Goal: Information Seeking & Learning: Learn about a topic

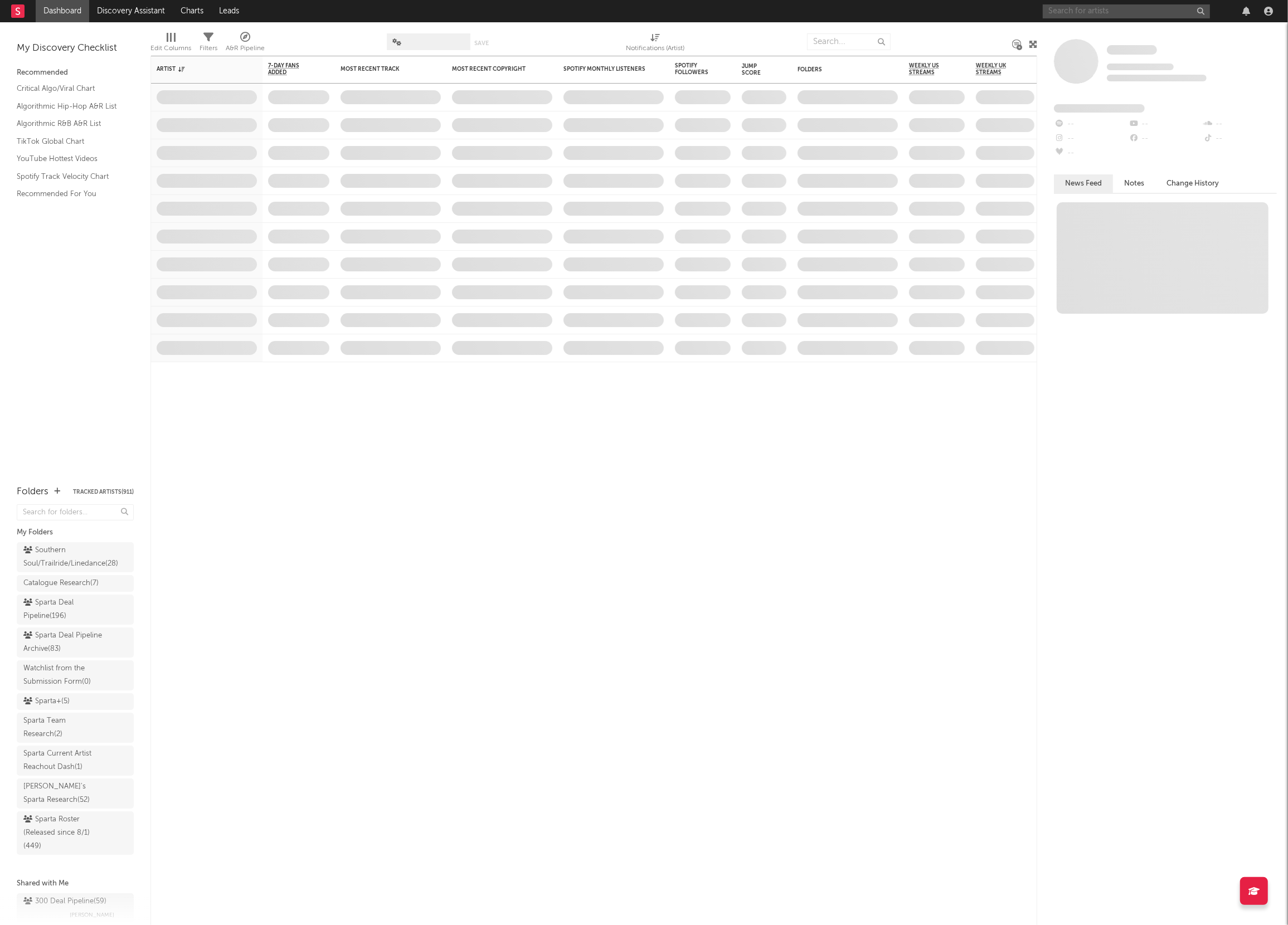
click at [1059, 8] on input "text" at bounding box center [1126, 11] width 167 height 14
type input "pbh [PERSON_NAME]"
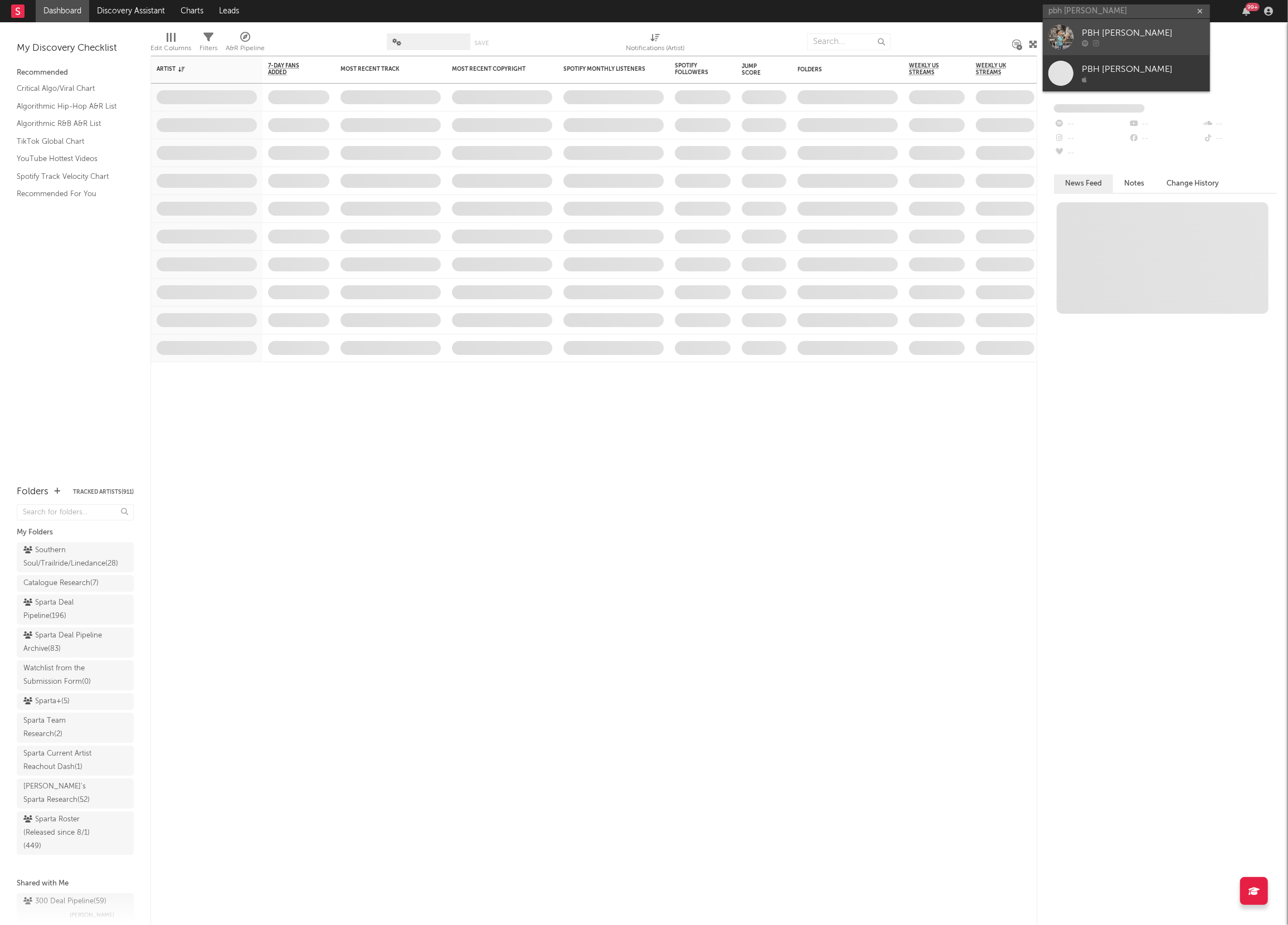
click at [1072, 38] on div at bounding box center [1061, 37] width 25 height 25
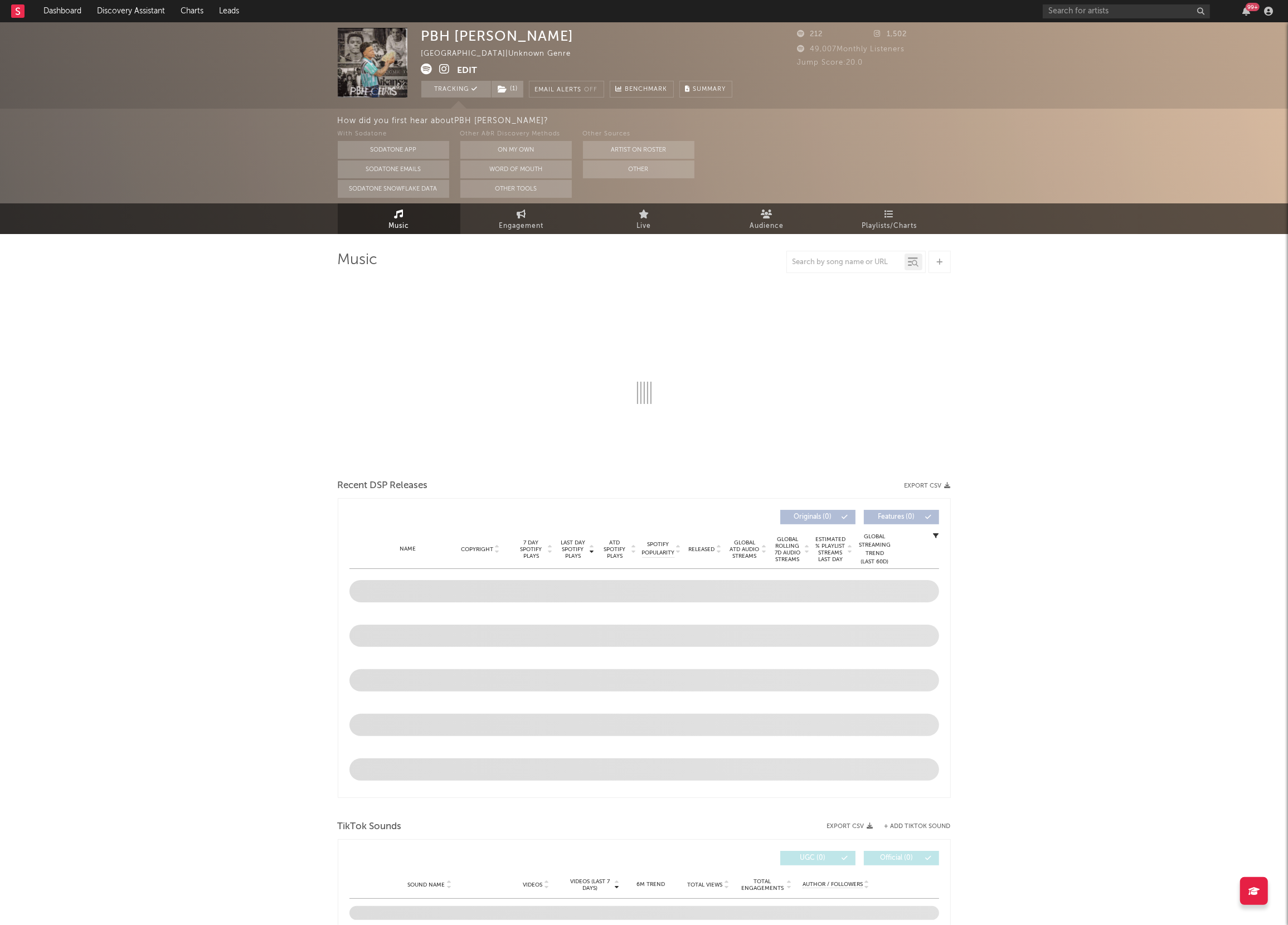
select select "1w"
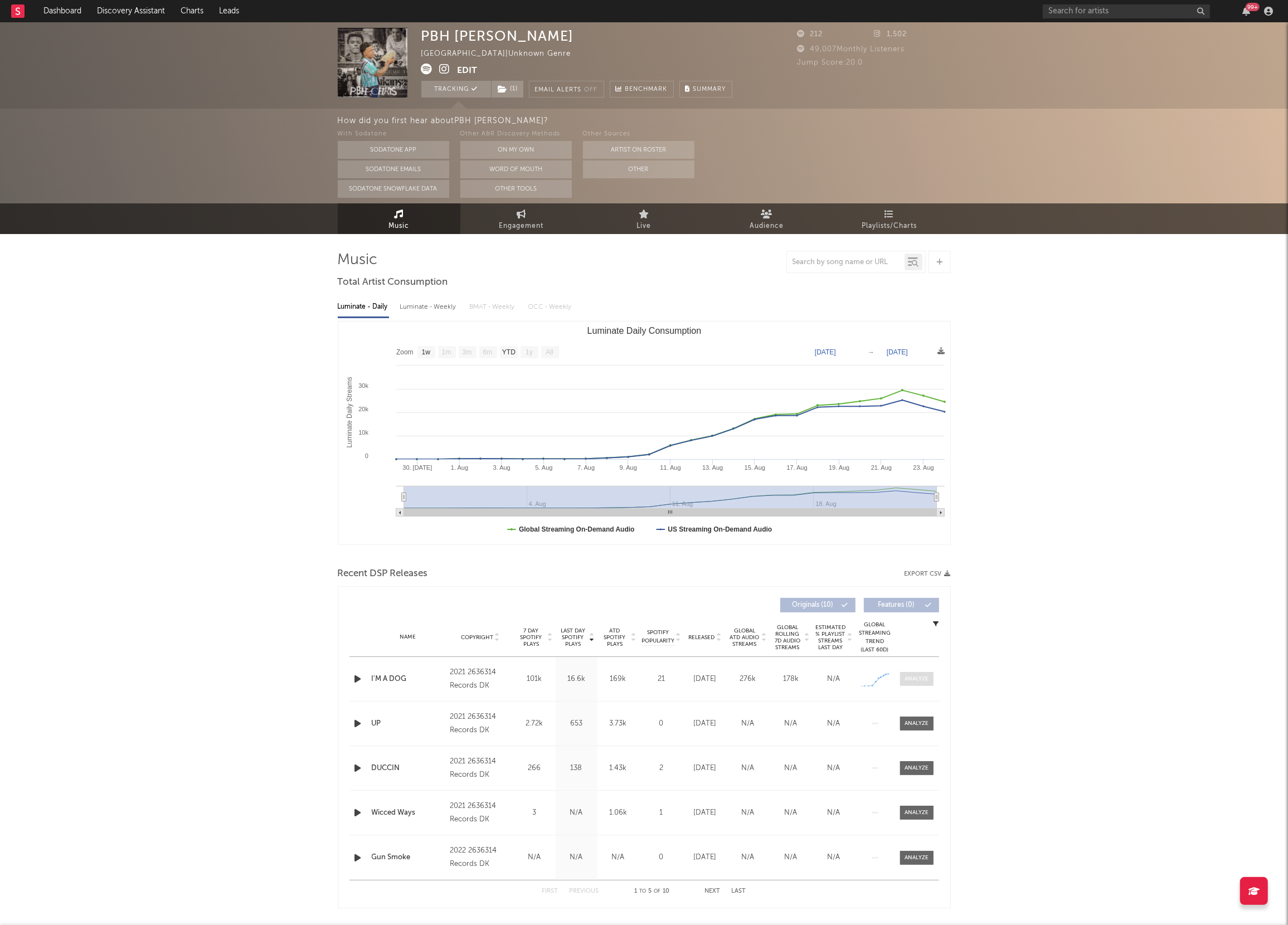
click at [902, 676] on span at bounding box center [917, 679] width 33 height 14
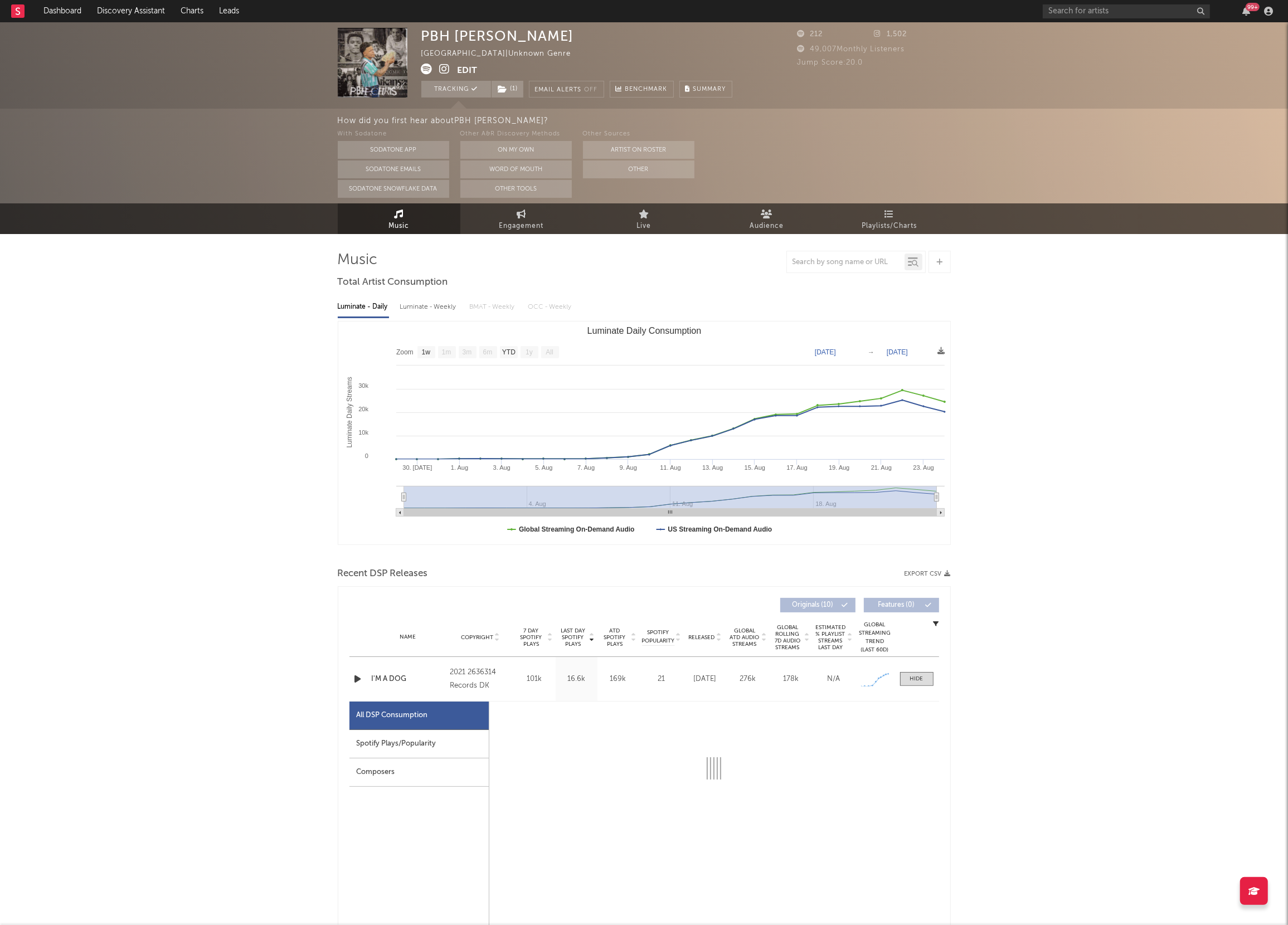
select select "1w"
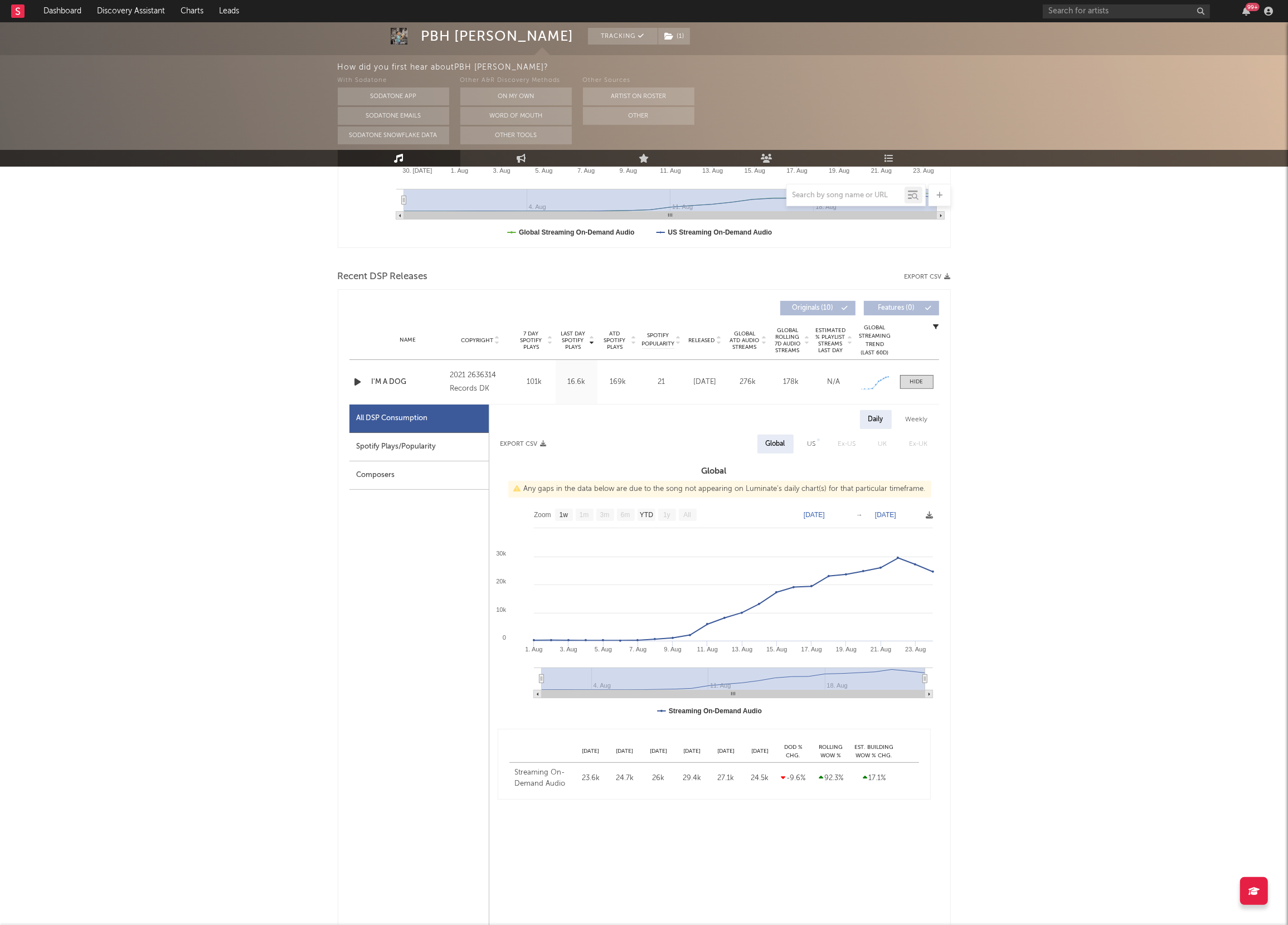
scroll to position [298, 0]
click at [918, 384] on div at bounding box center [917, 380] width 14 height 8
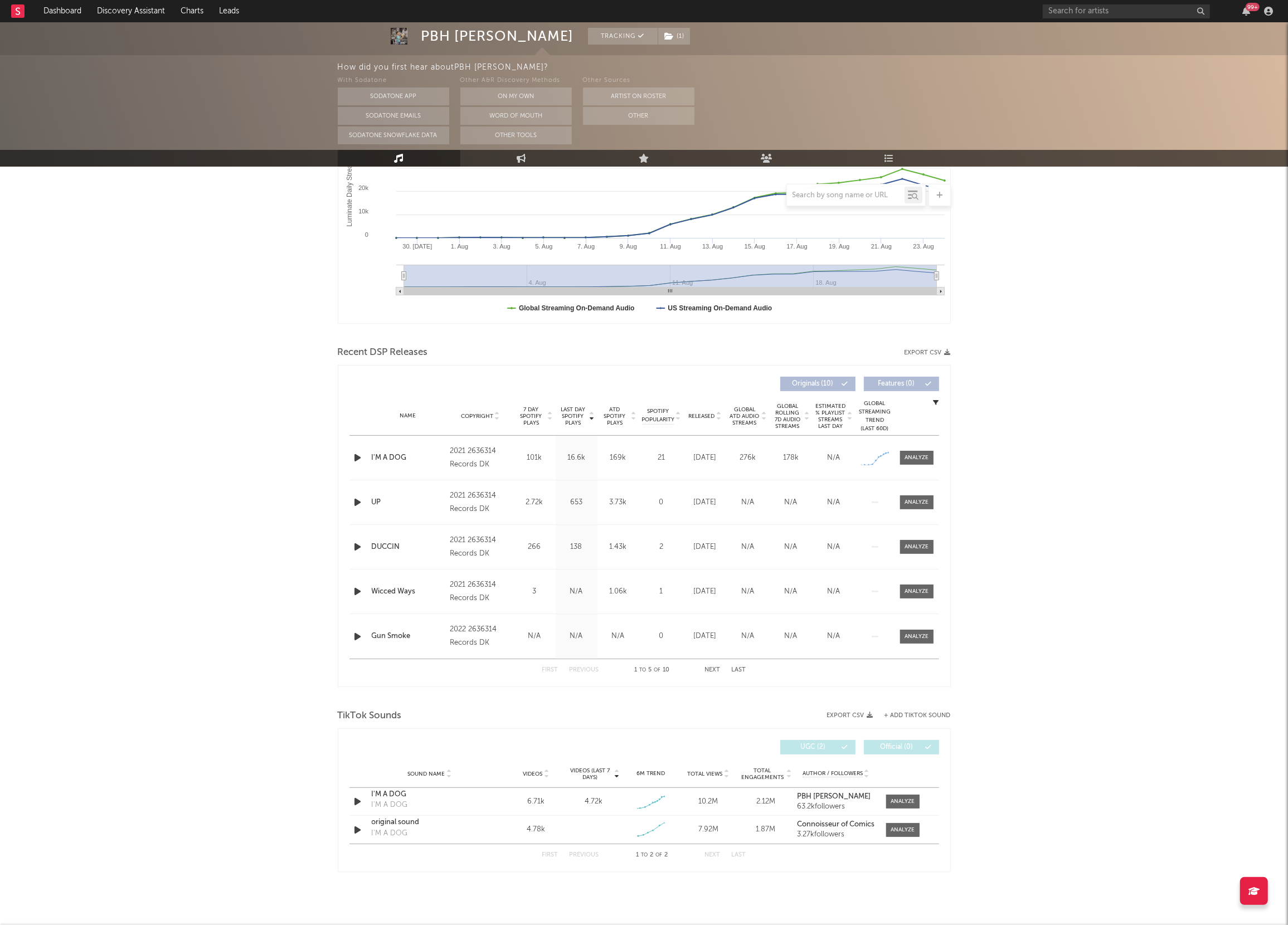
scroll to position [221, 0]
click at [930, 500] on span at bounding box center [917, 502] width 33 height 14
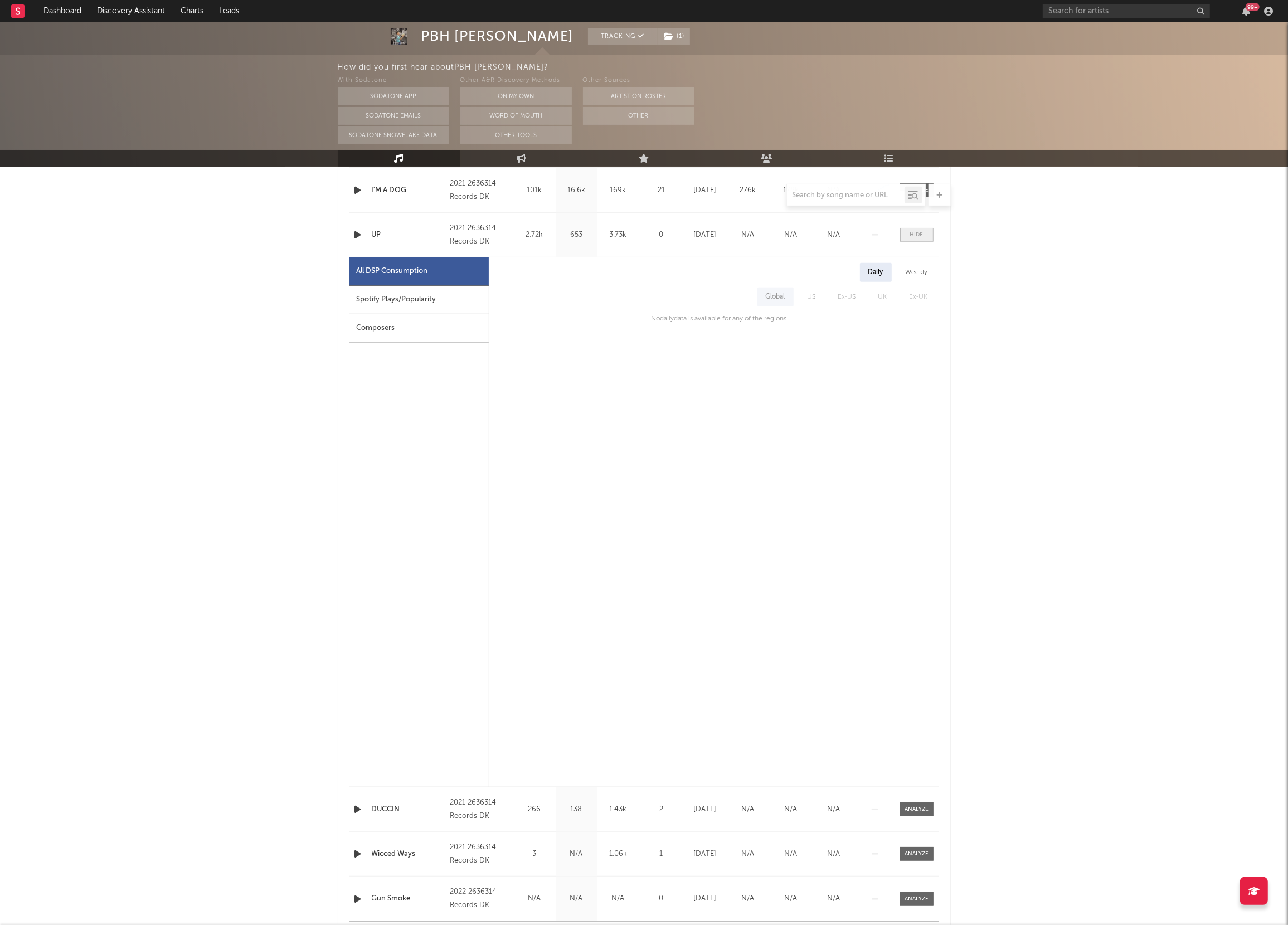
scroll to position [500, 0]
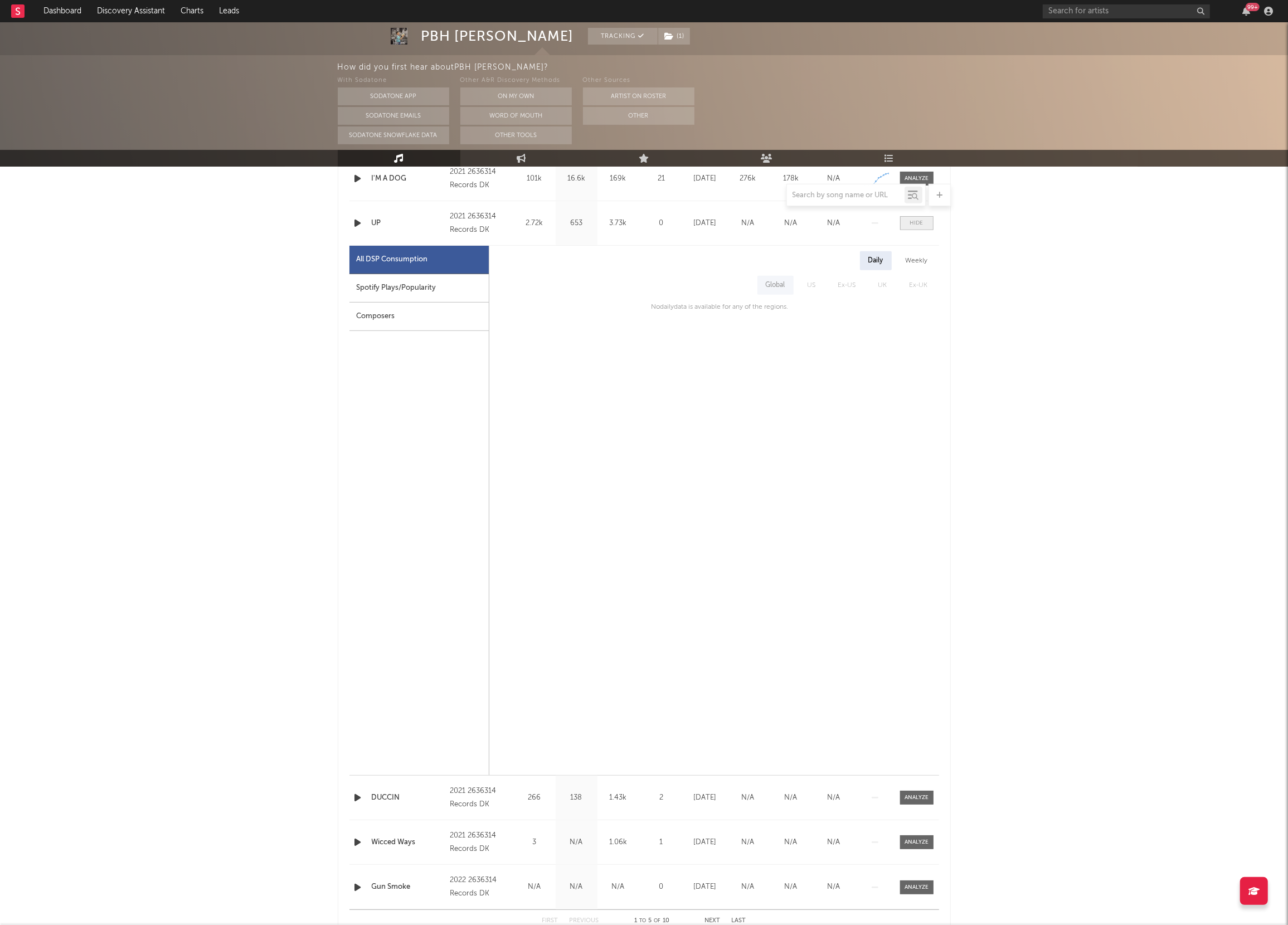
click at [915, 221] on div at bounding box center [917, 223] width 14 height 8
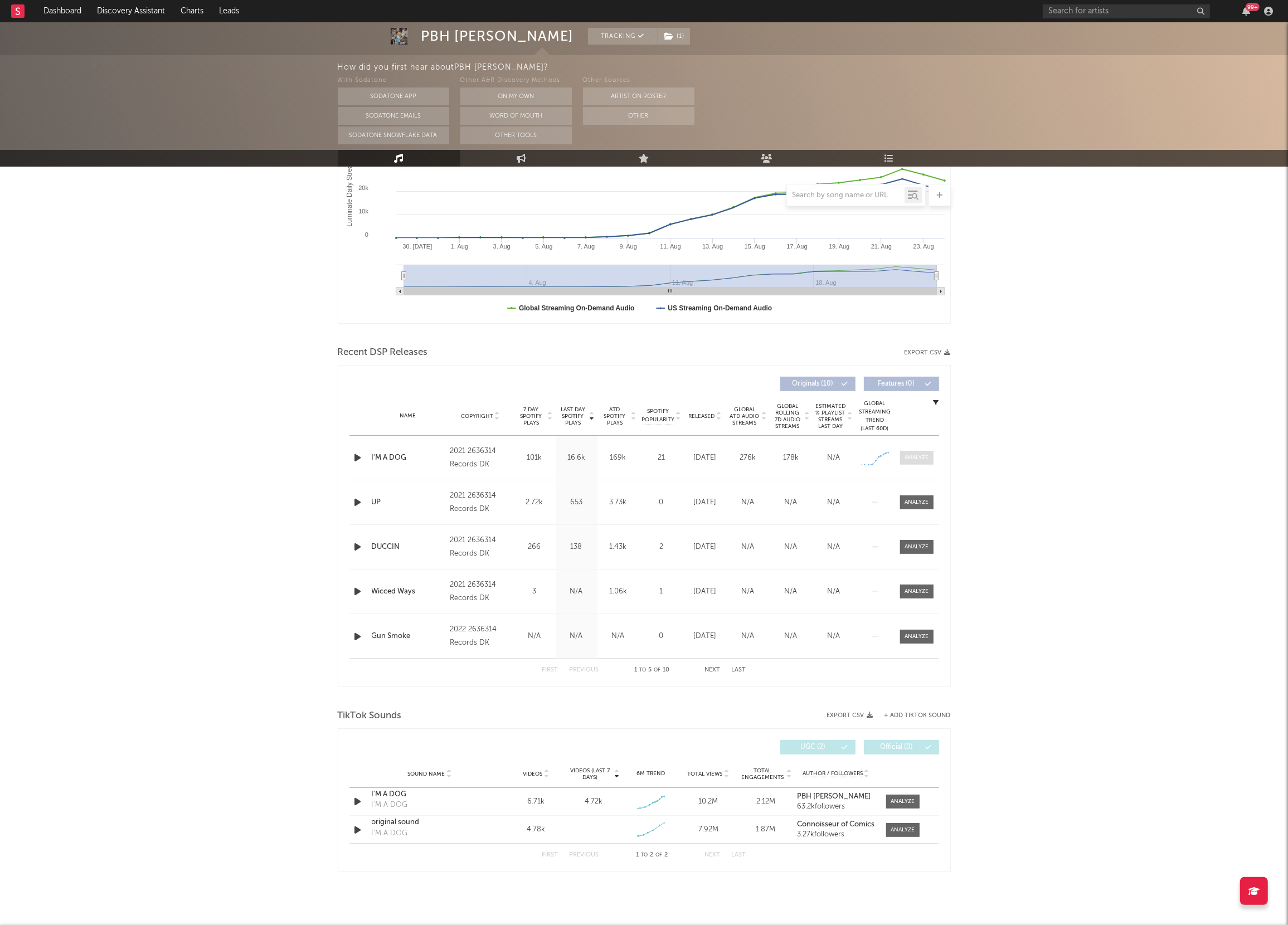
click at [908, 457] on div at bounding box center [916, 457] width 24 height 8
select select "1w"
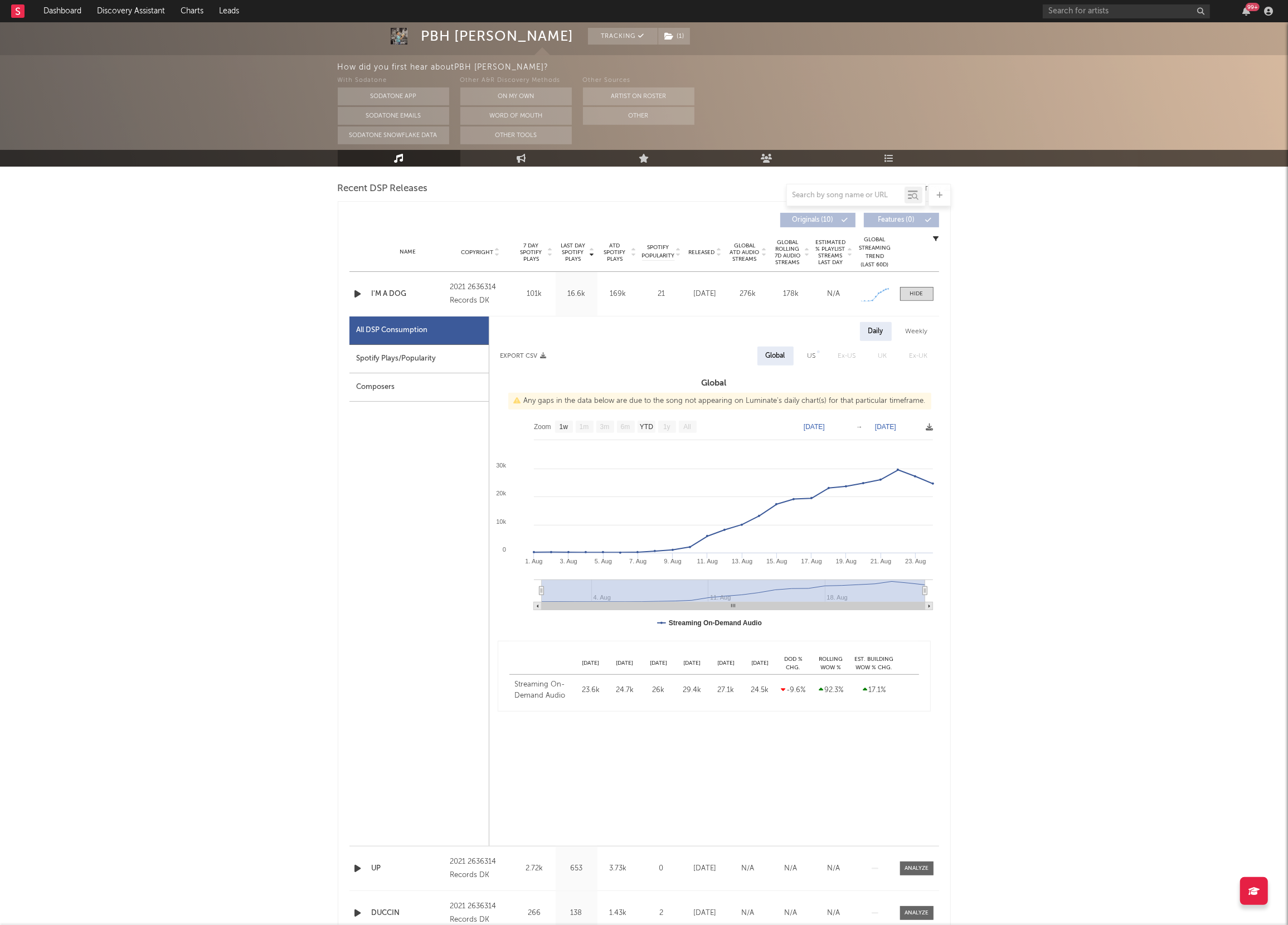
scroll to position [375, 0]
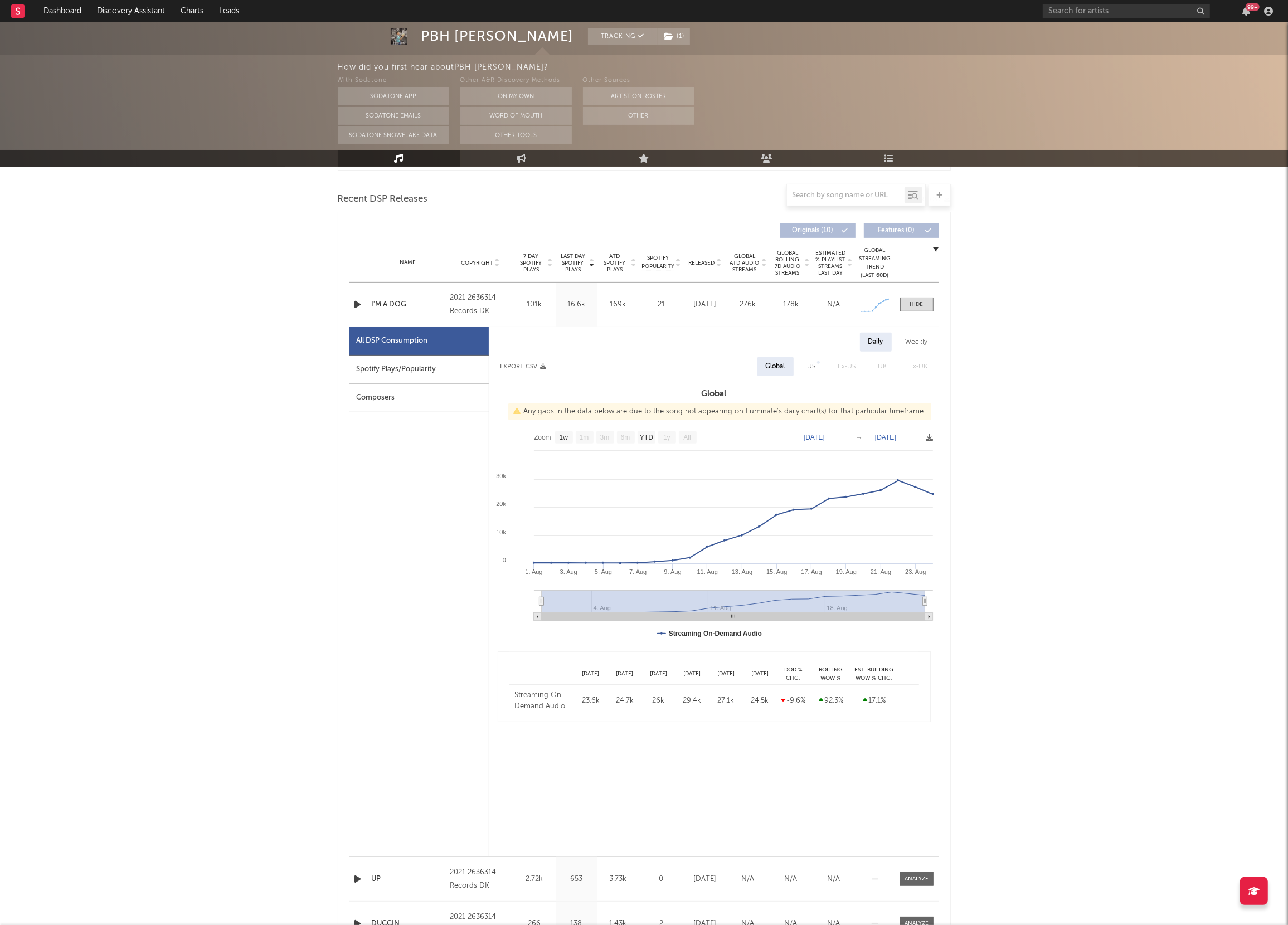
click at [918, 337] on div "Weekly" at bounding box center [917, 342] width 39 height 19
select select "1w"
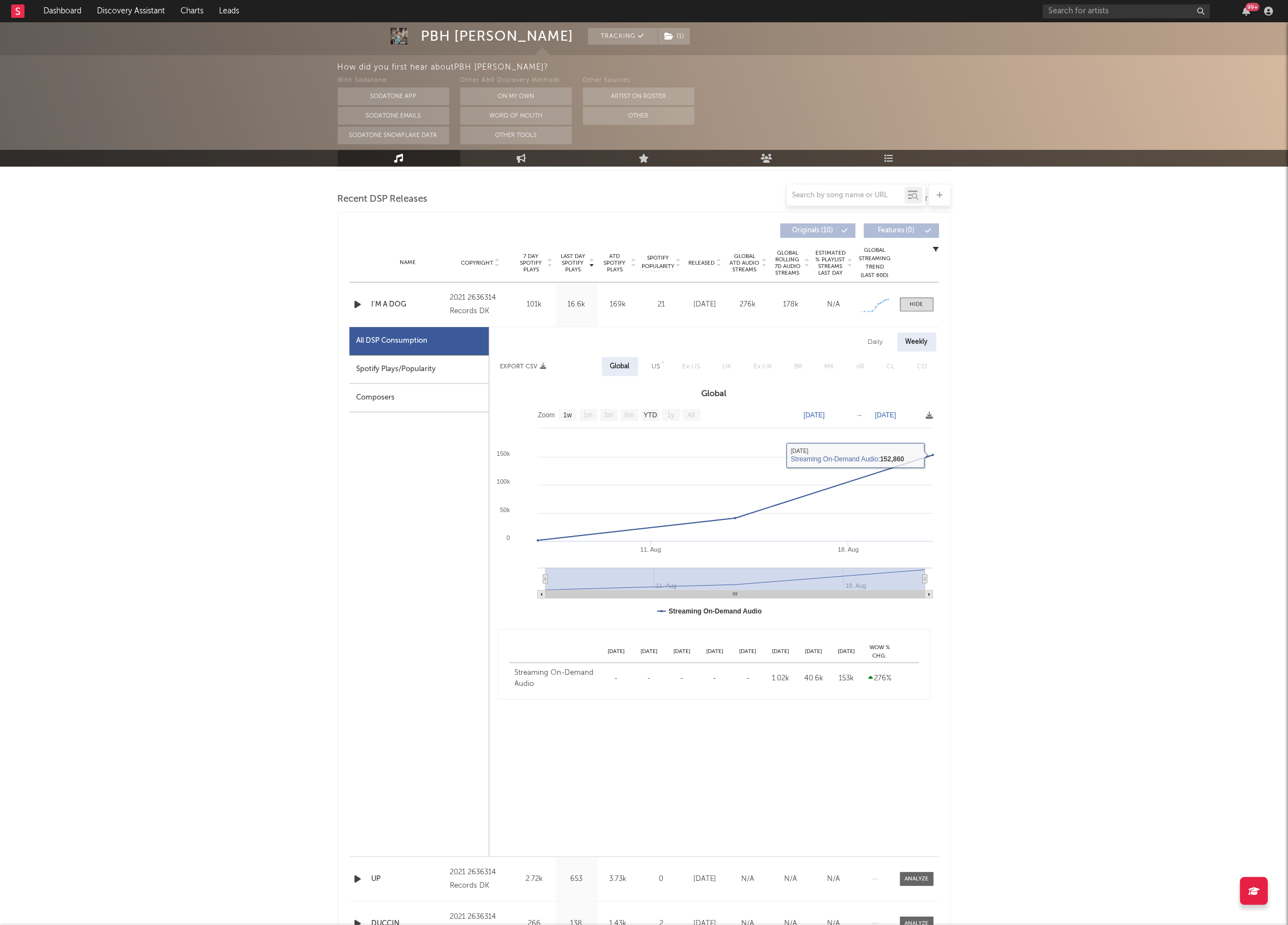
click at [884, 337] on div "Daily" at bounding box center [876, 342] width 32 height 19
select select "1w"
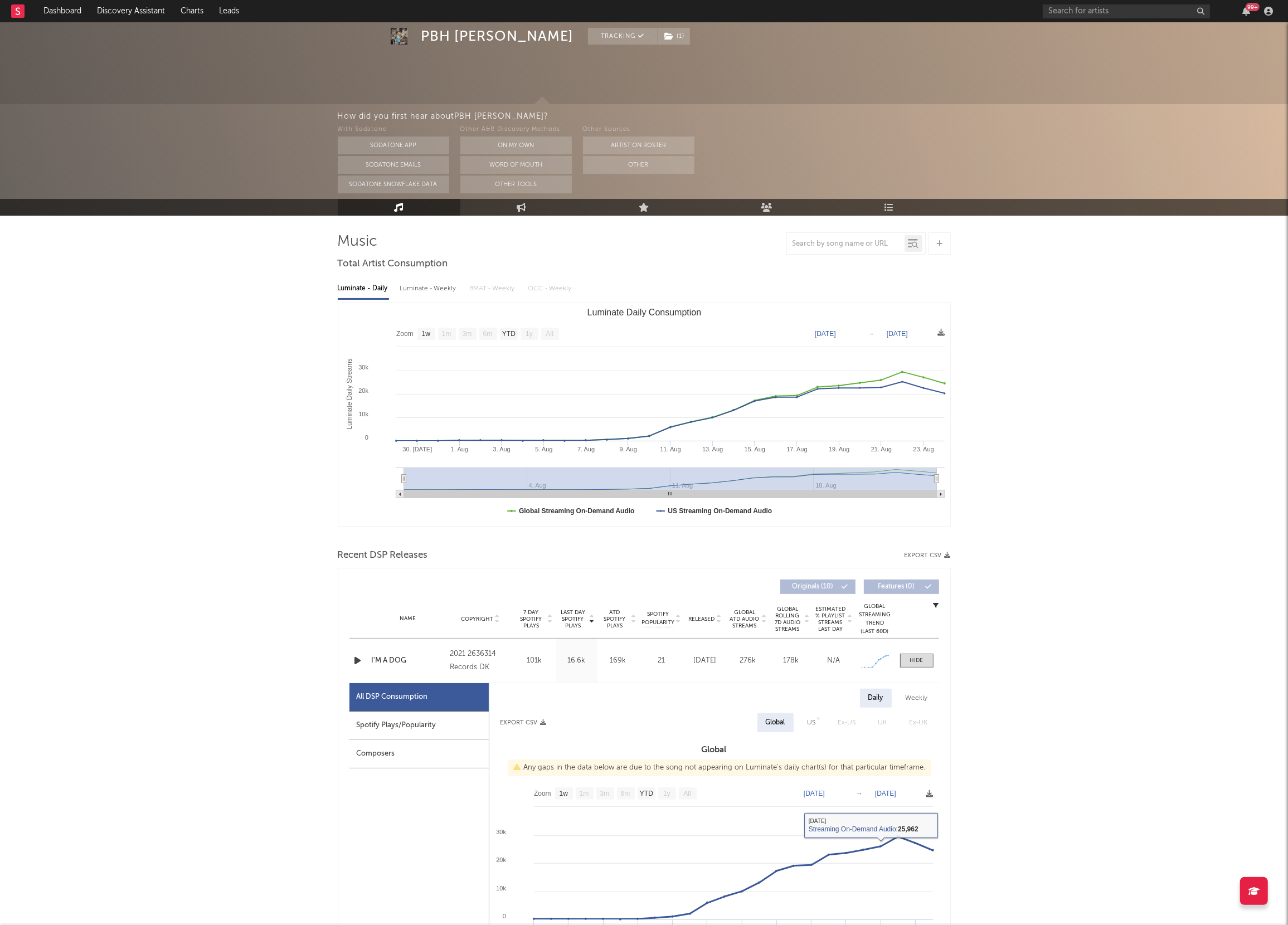
scroll to position [14, 0]
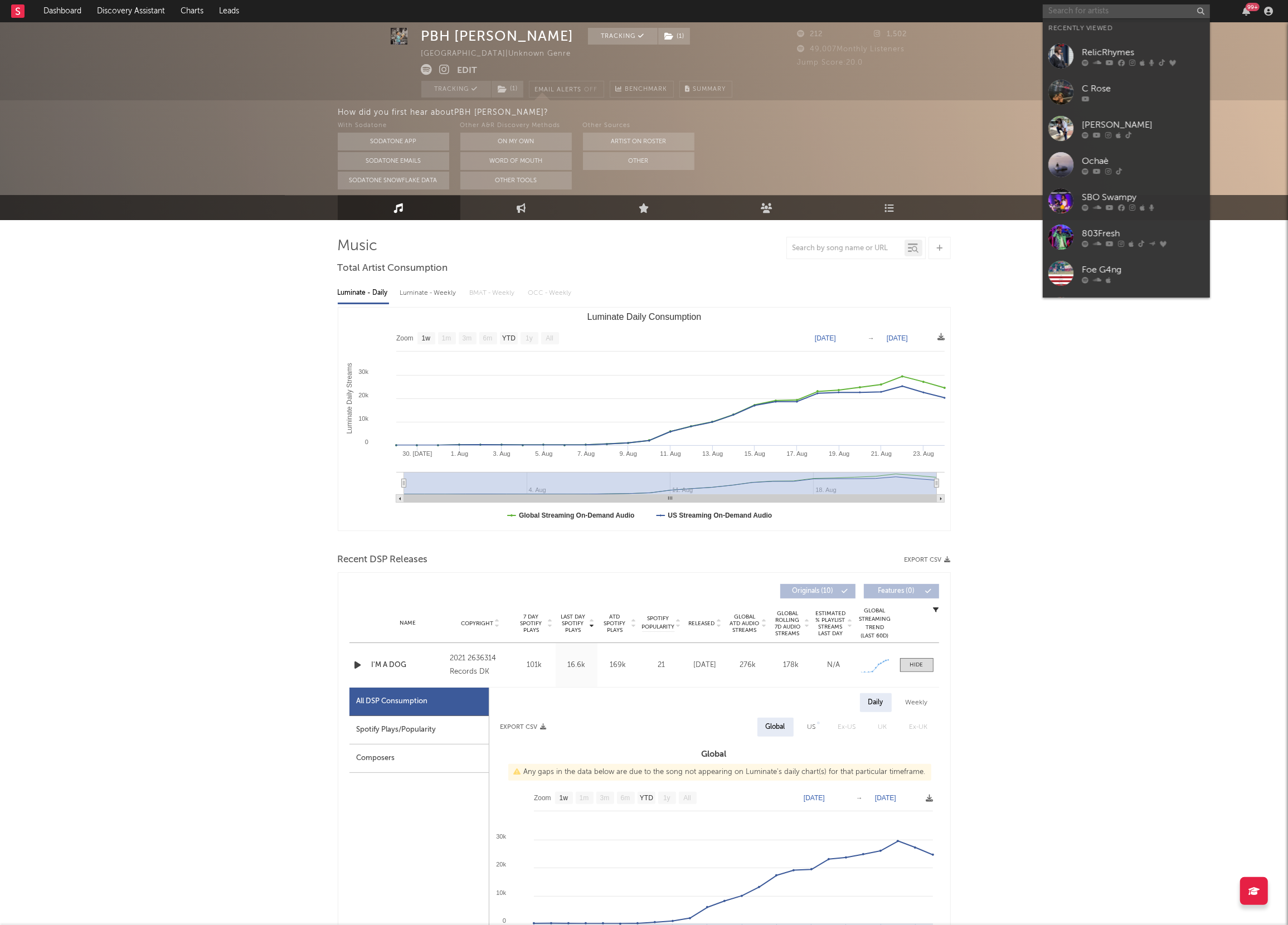
click at [1076, 6] on input "text" at bounding box center [1126, 11] width 167 height 14
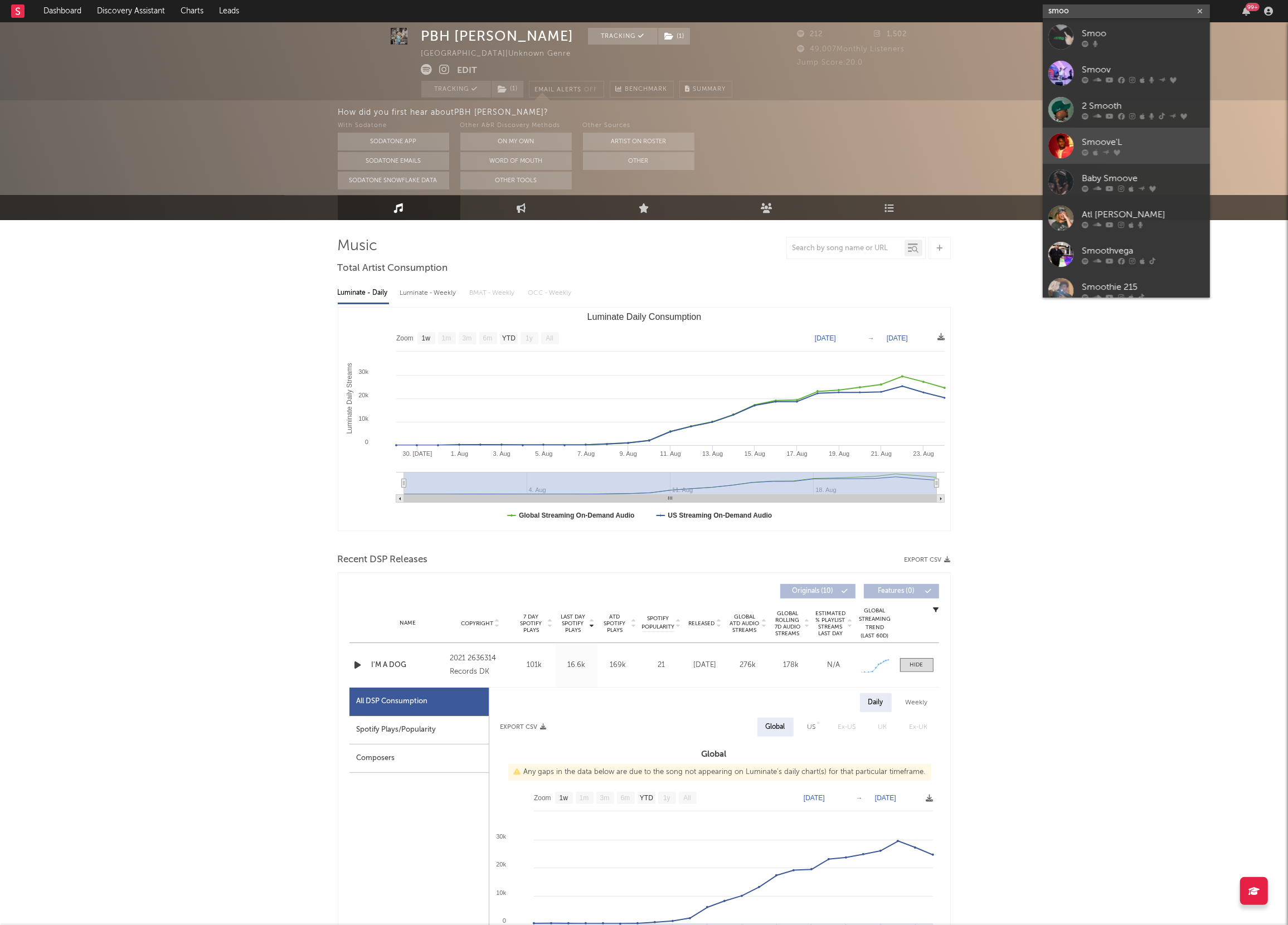
type input "smoo"
click at [1098, 145] on div "Smoove'L" at bounding box center [1143, 142] width 122 height 14
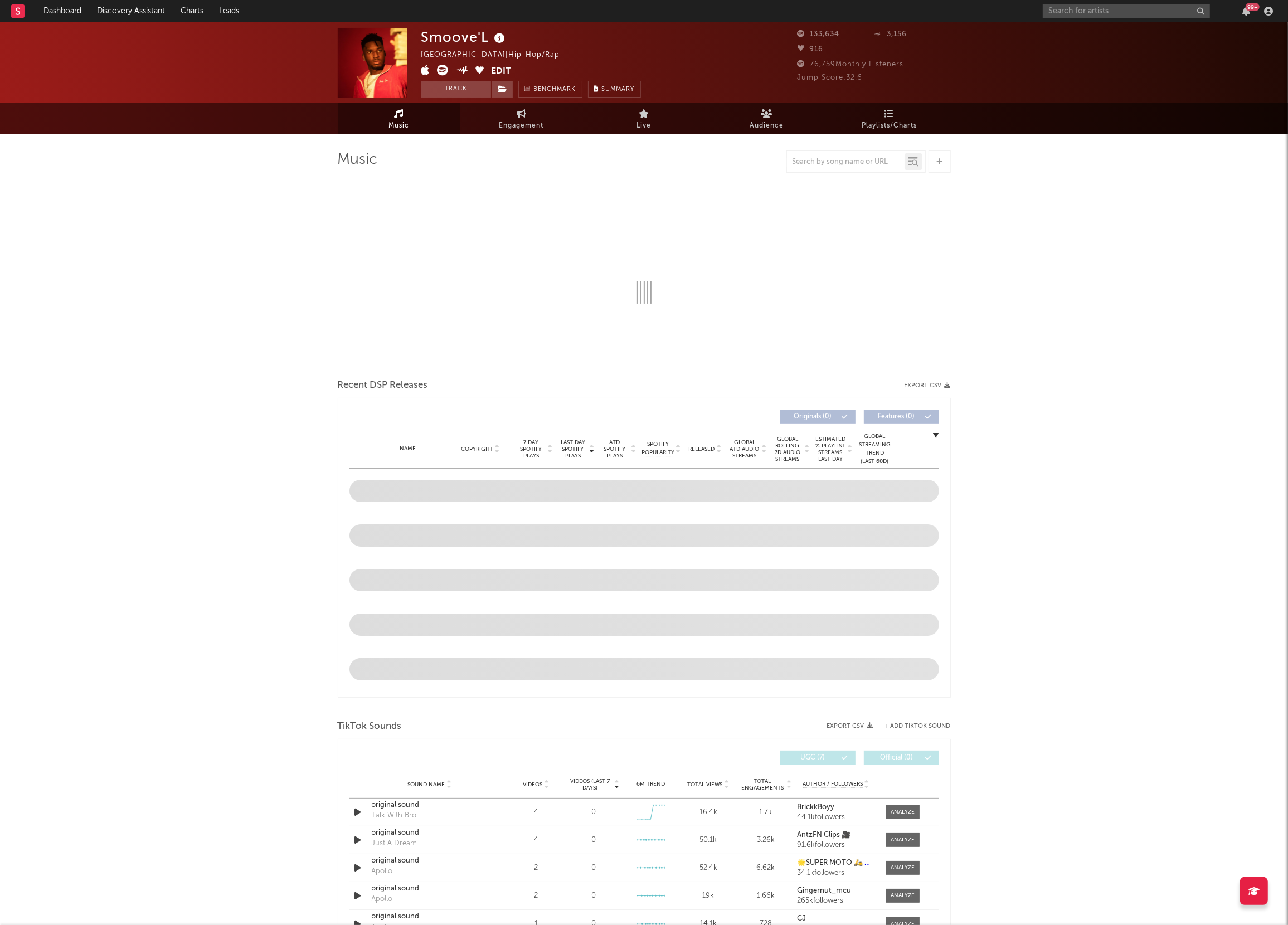
select select "6m"
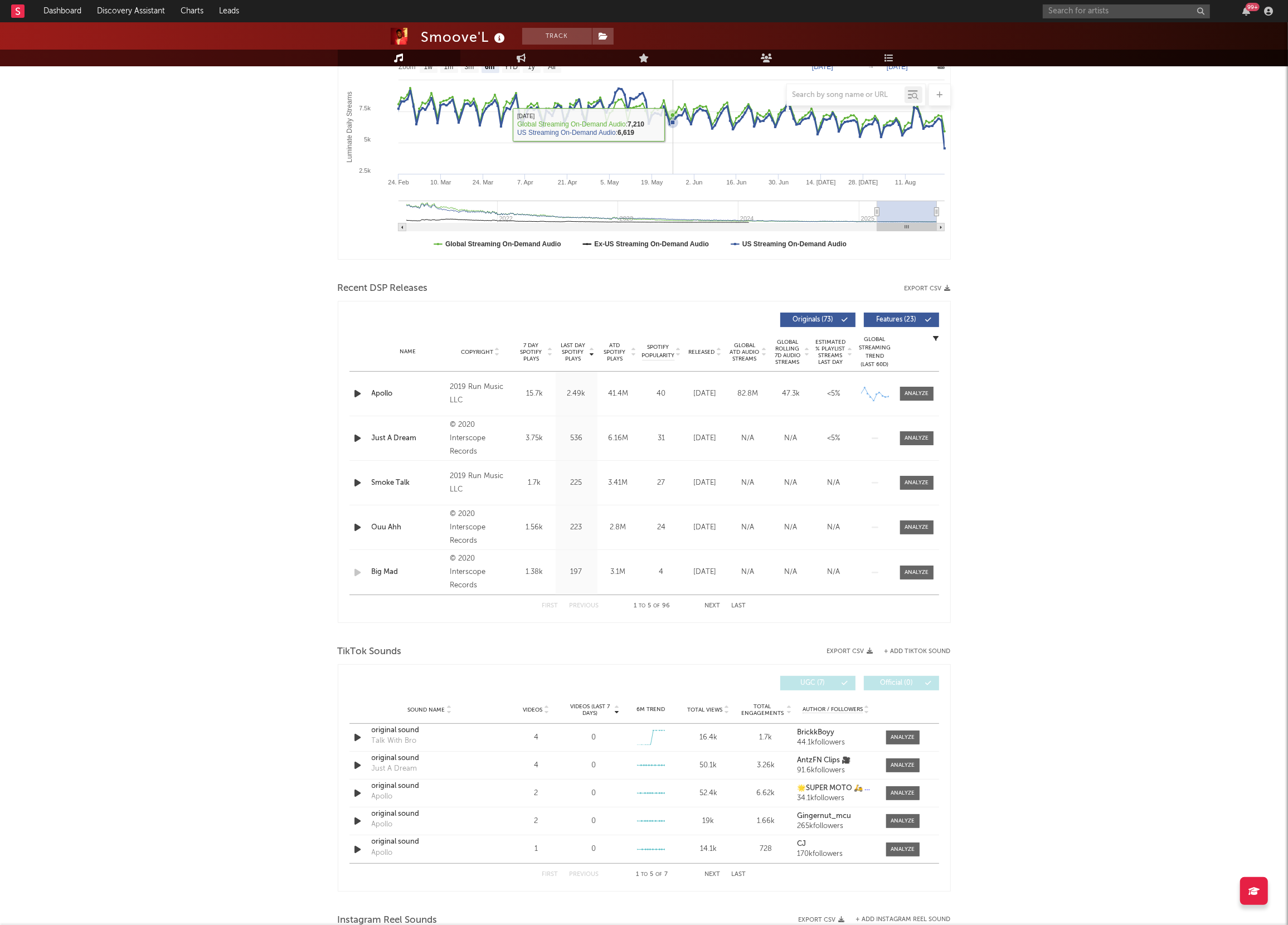
scroll to position [190, 0]
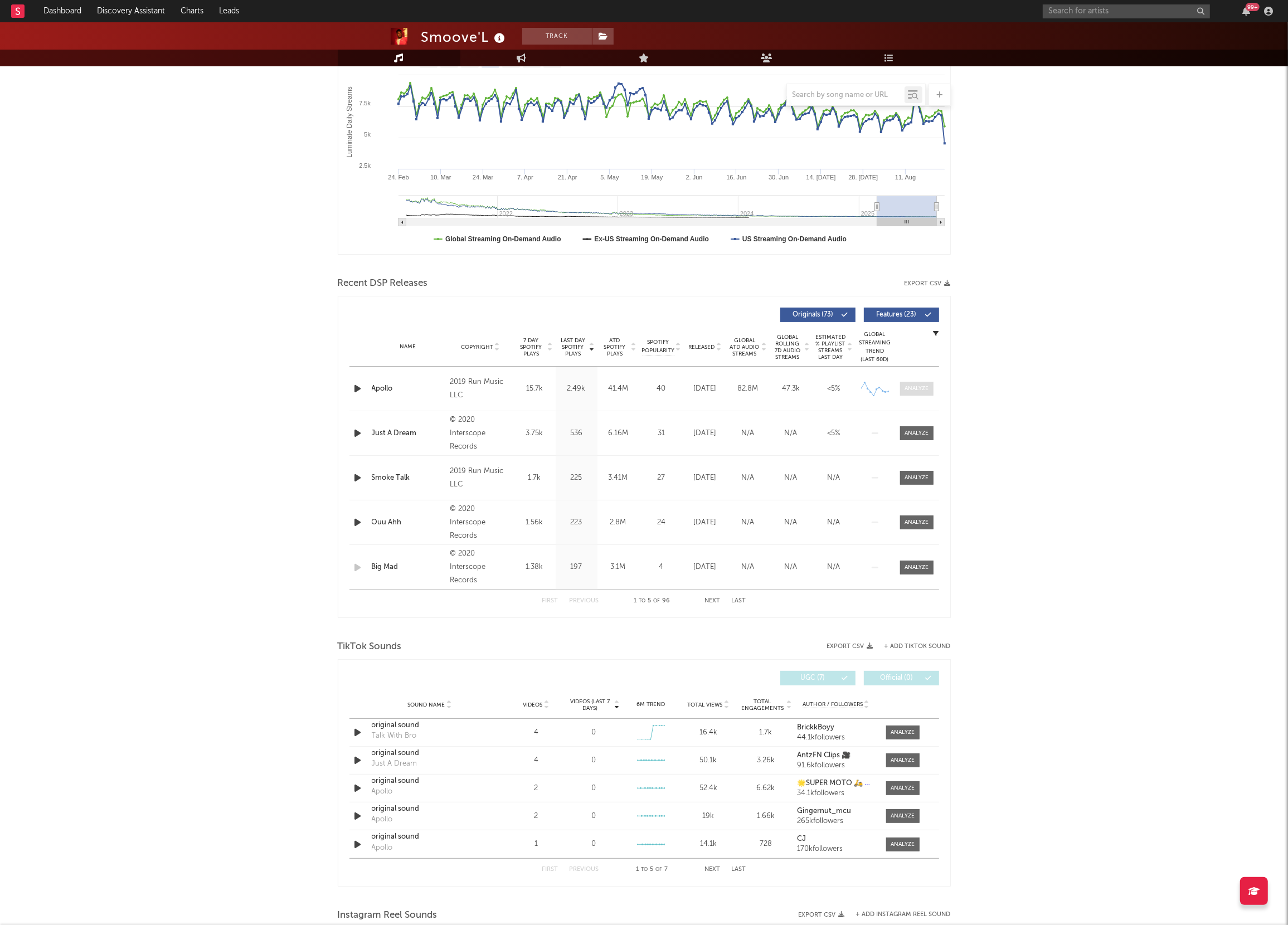
click at [919, 393] on span at bounding box center [917, 388] width 33 height 14
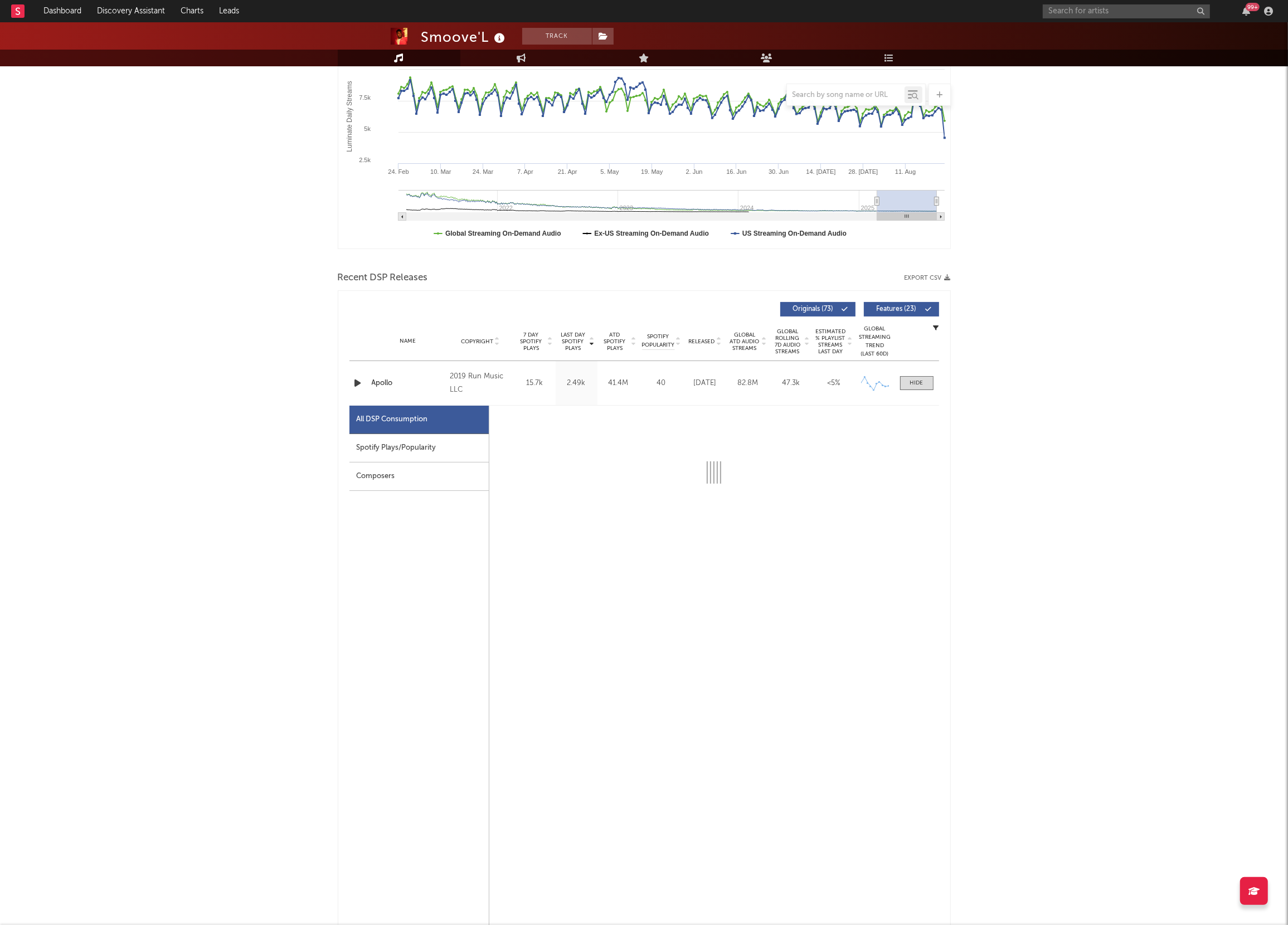
scroll to position [196, 0]
click at [915, 376] on span at bounding box center [917, 382] width 33 height 14
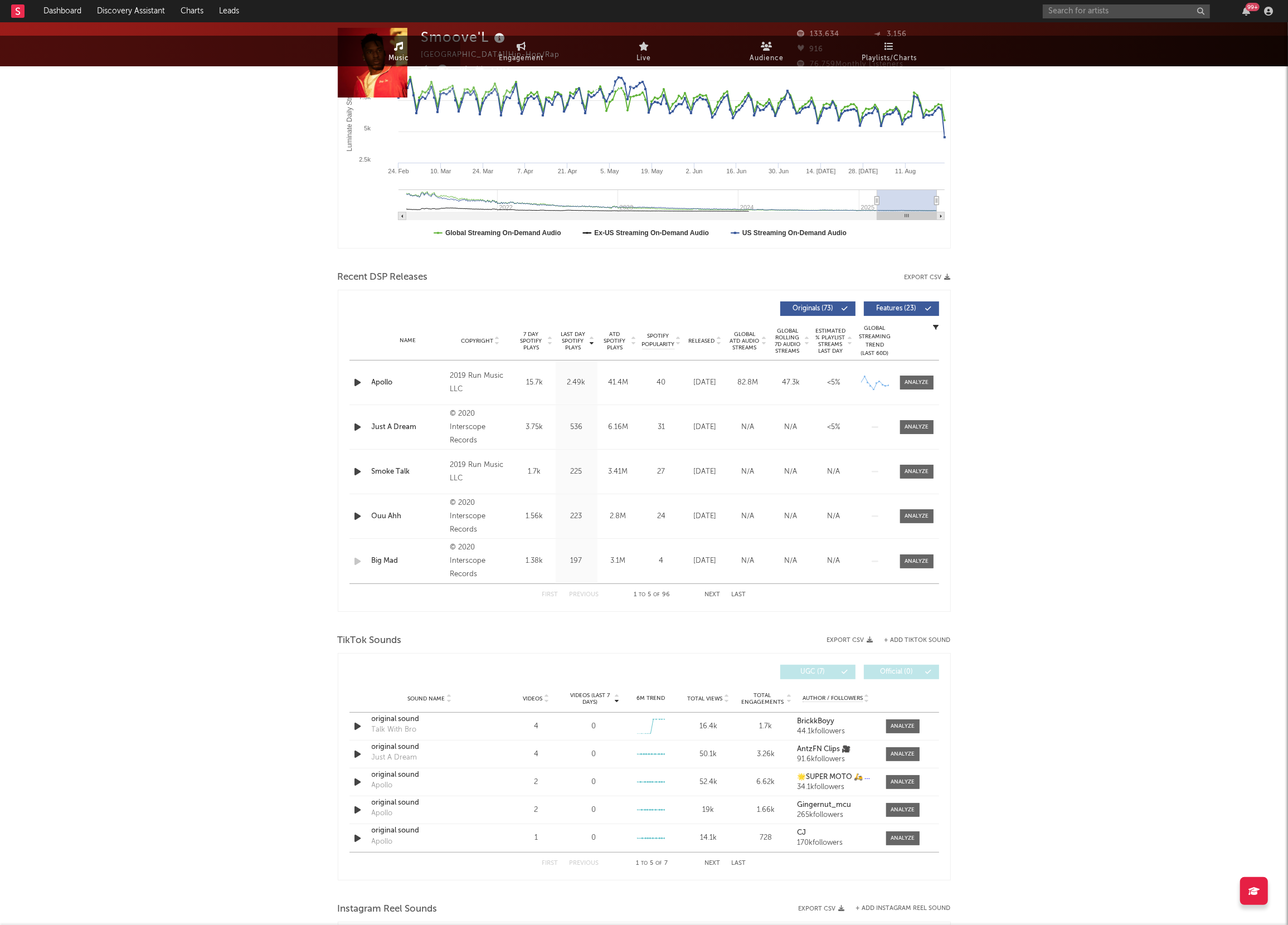
scroll to position [0, 0]
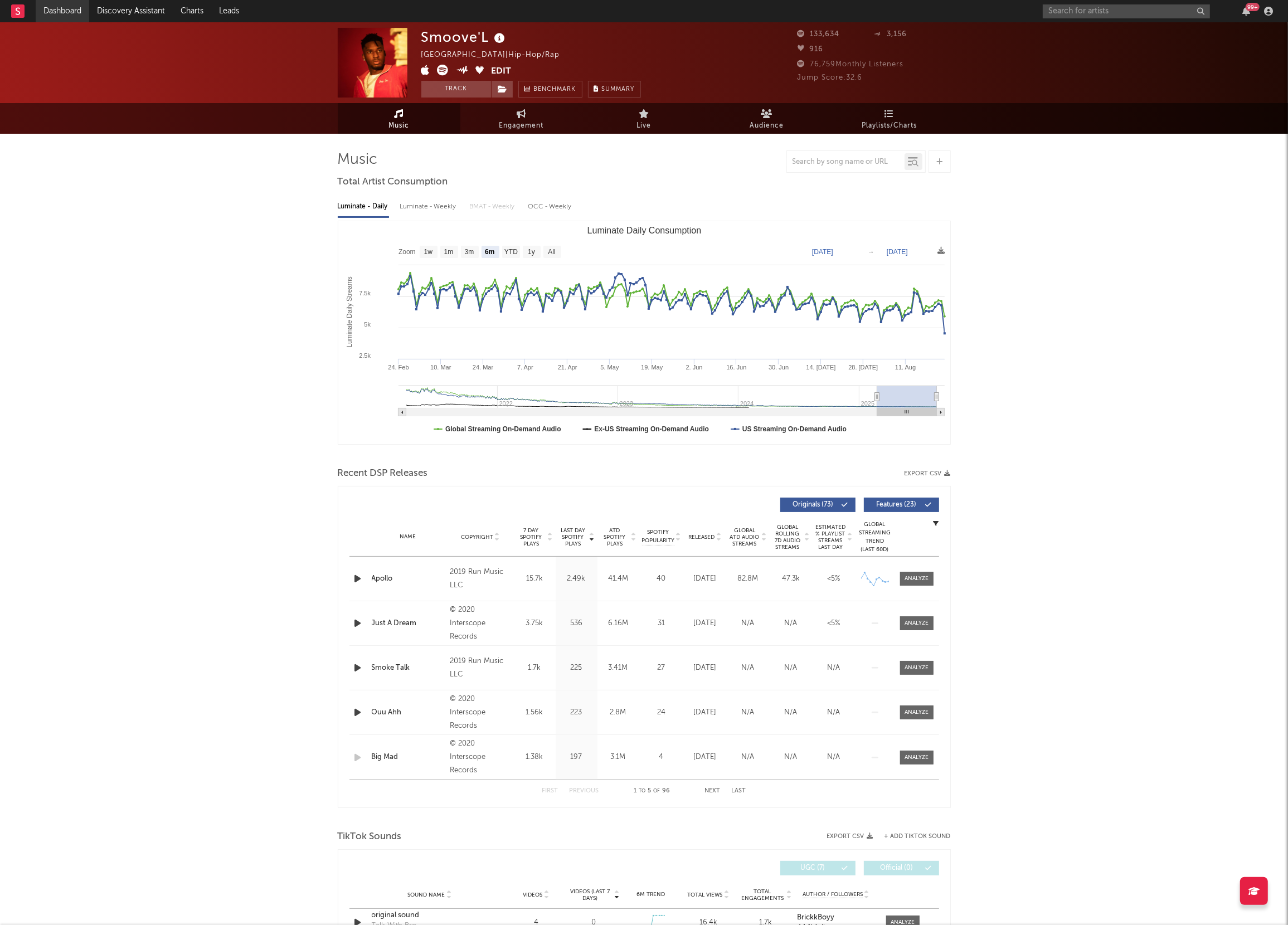
click at [51, 5] on link "Dashboard" at bounding box center [63, 11] width 53 height 22
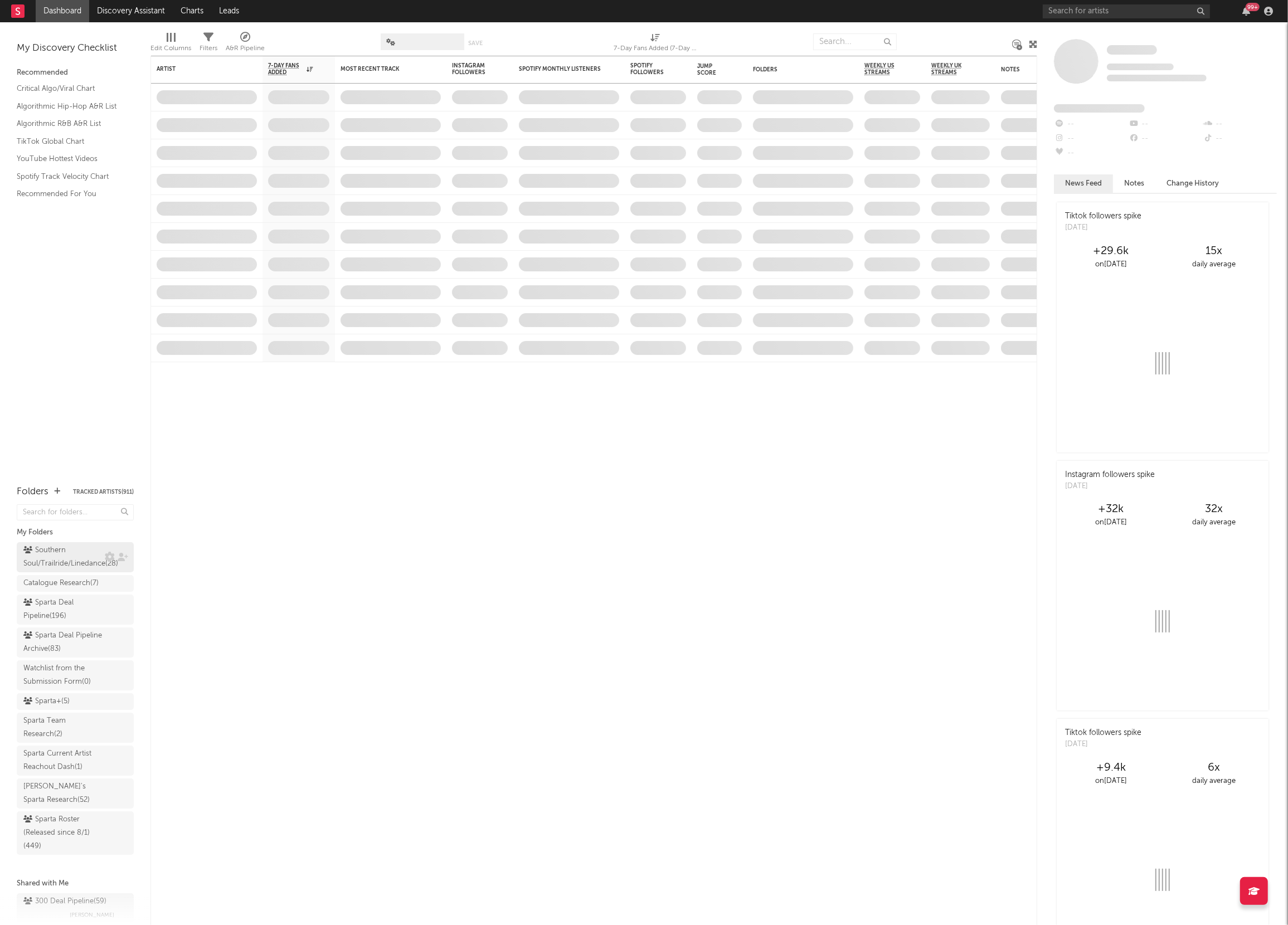
click at [63, 561] on div "Southern Soul/Trailride/Linedance ( 28 )" at bounding box center [70, 557] width 94 height 27
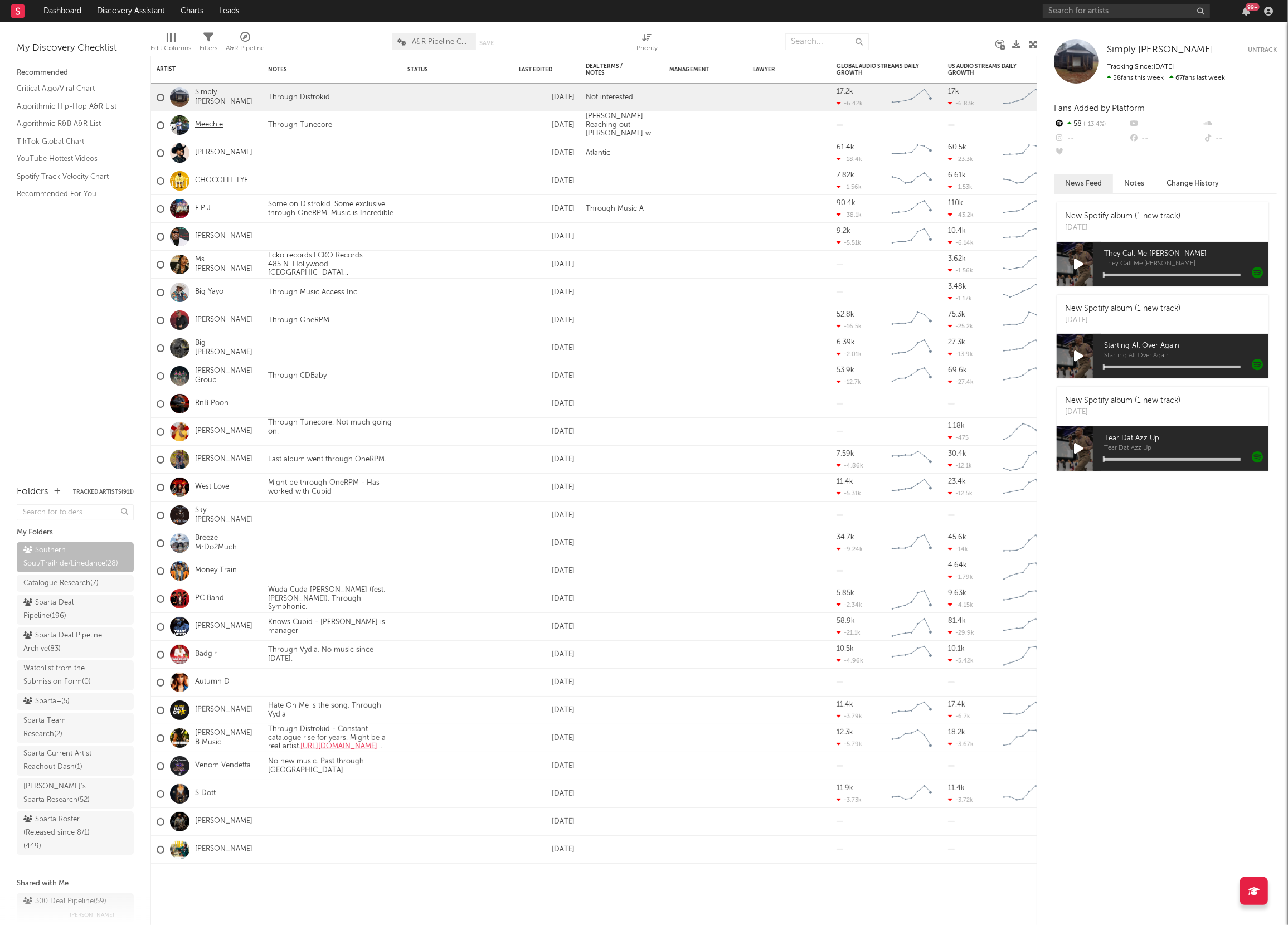
click at [208, 123] on link "Meechie" at bounding box center [208, 125] width 28 height 10
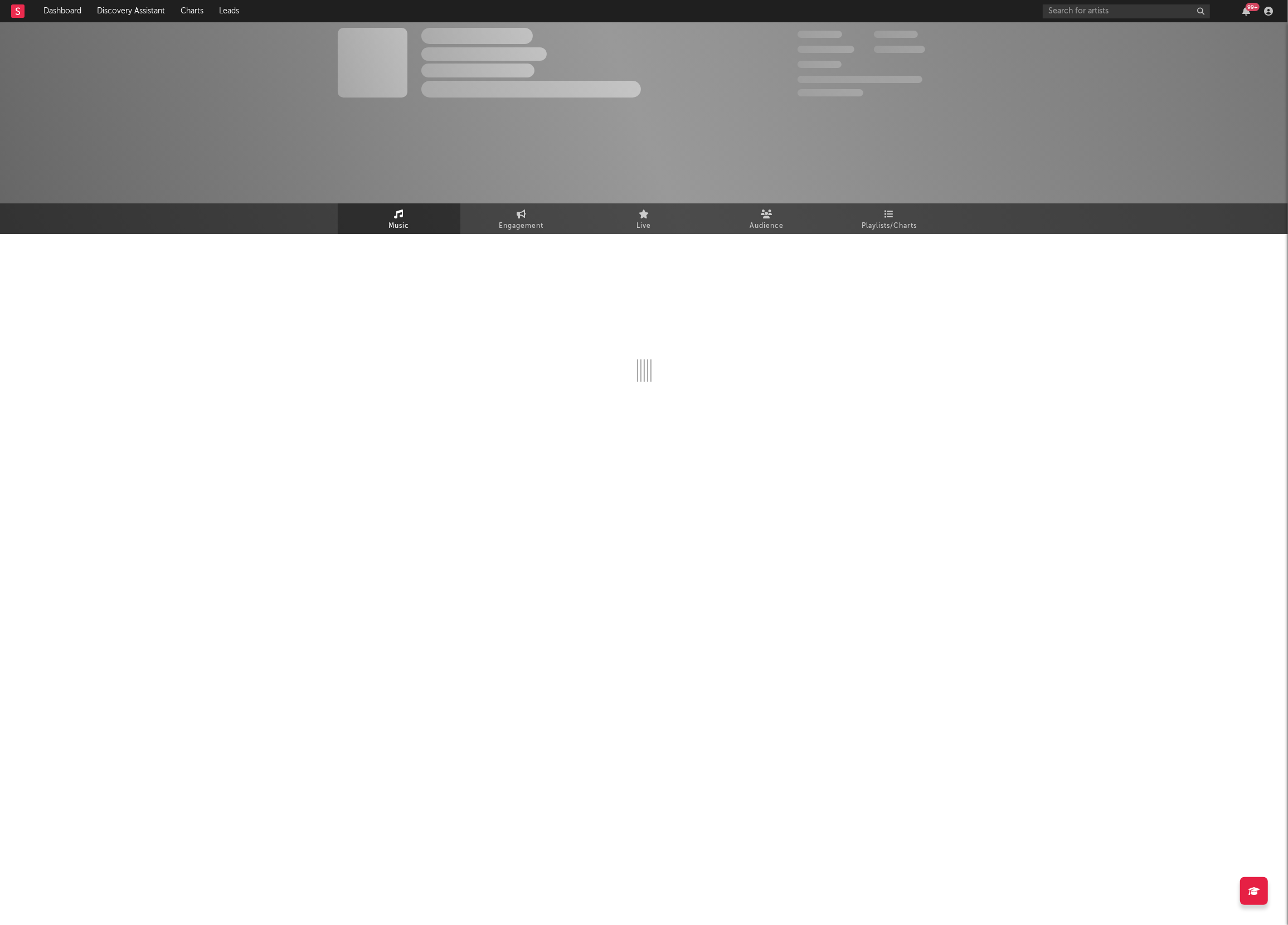
select select "1w"
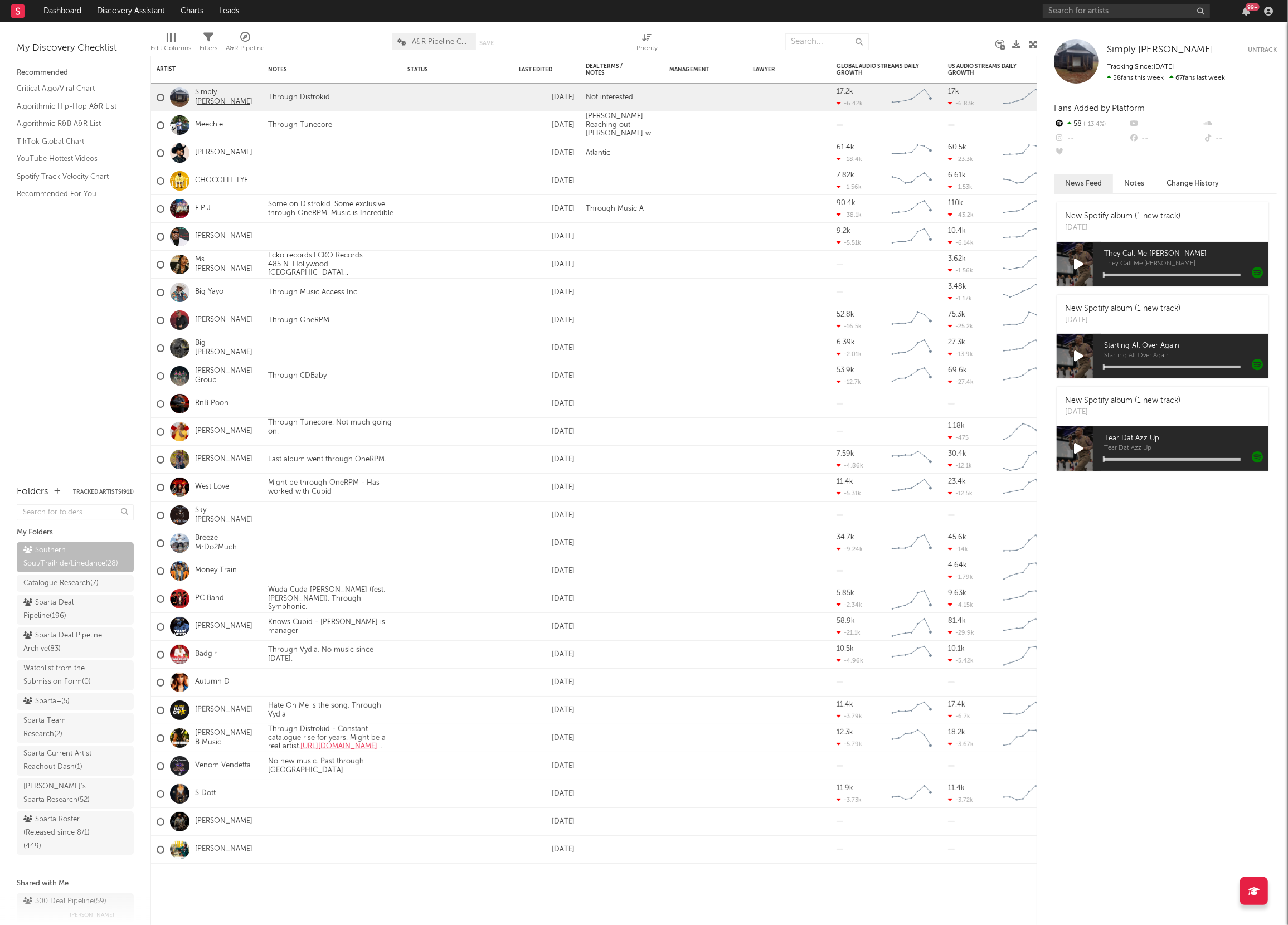
click at [210, 98] on link "Simply [PERSON_NAME]" at bounding box center [225, 97] width 62 height 19
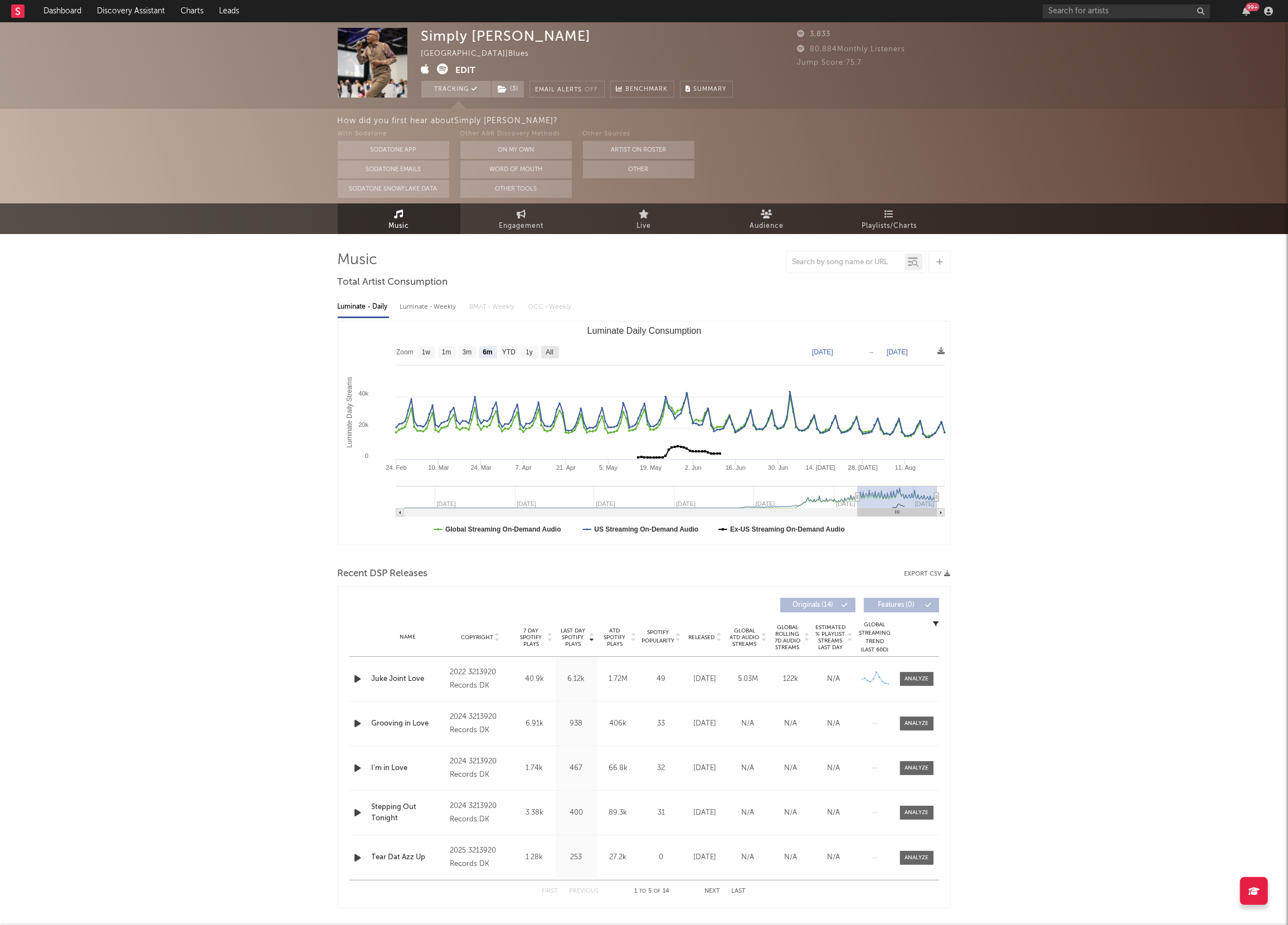
click at [548, 354] on text "All" at bounding box center [549, 353] width 7 height 8
select select "All"
type input "[DATE]"
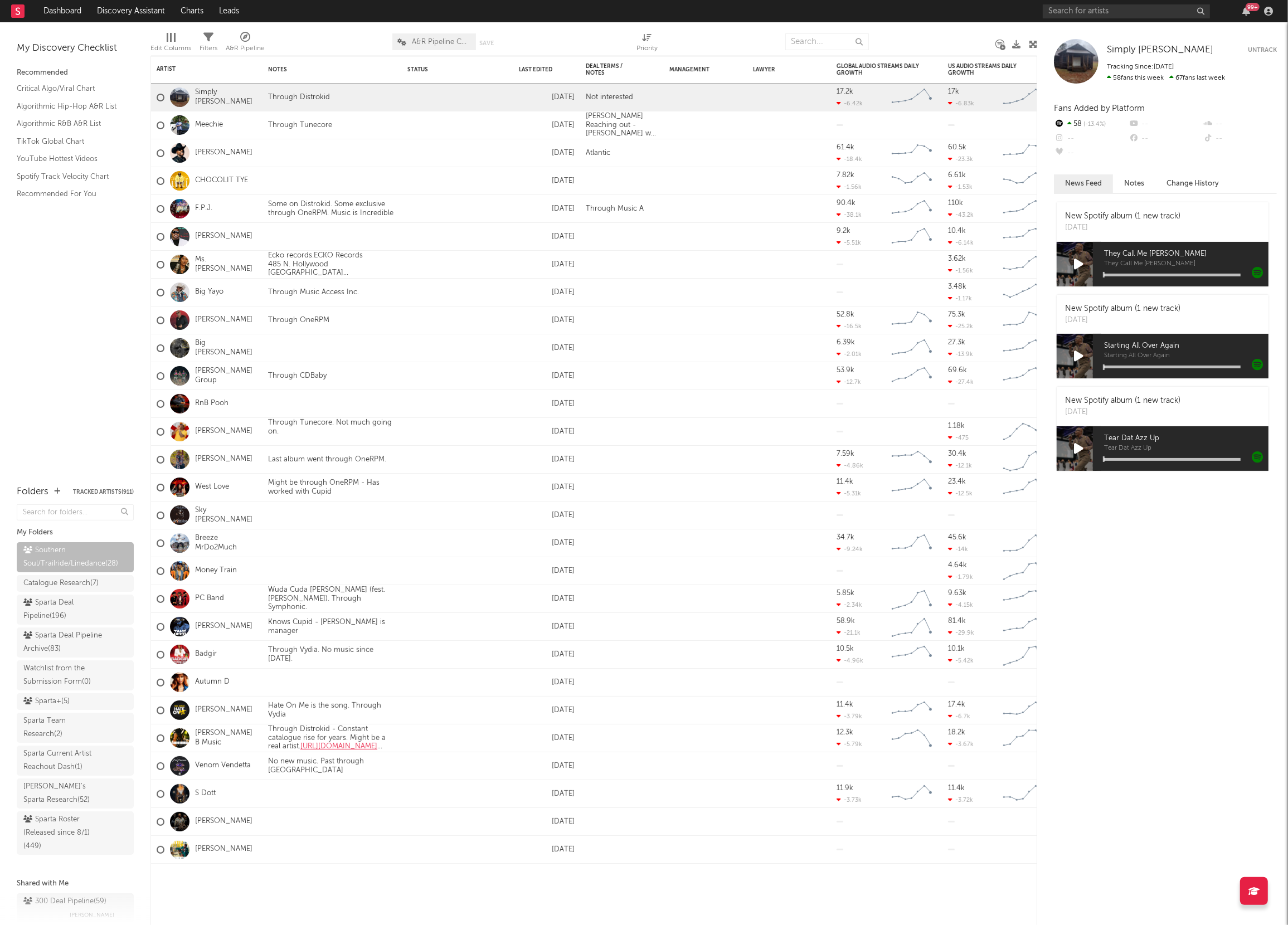
click at [43, 347] on div "My Discovery Checklist Recommended Critical Algo/Viral Chart Algorithmic Hip-Ho…" at bounding box center [75, 248] width 150 height 451
click at [1088, 15] on input "text" at bounding box center [1126, 11] width 167 height 14
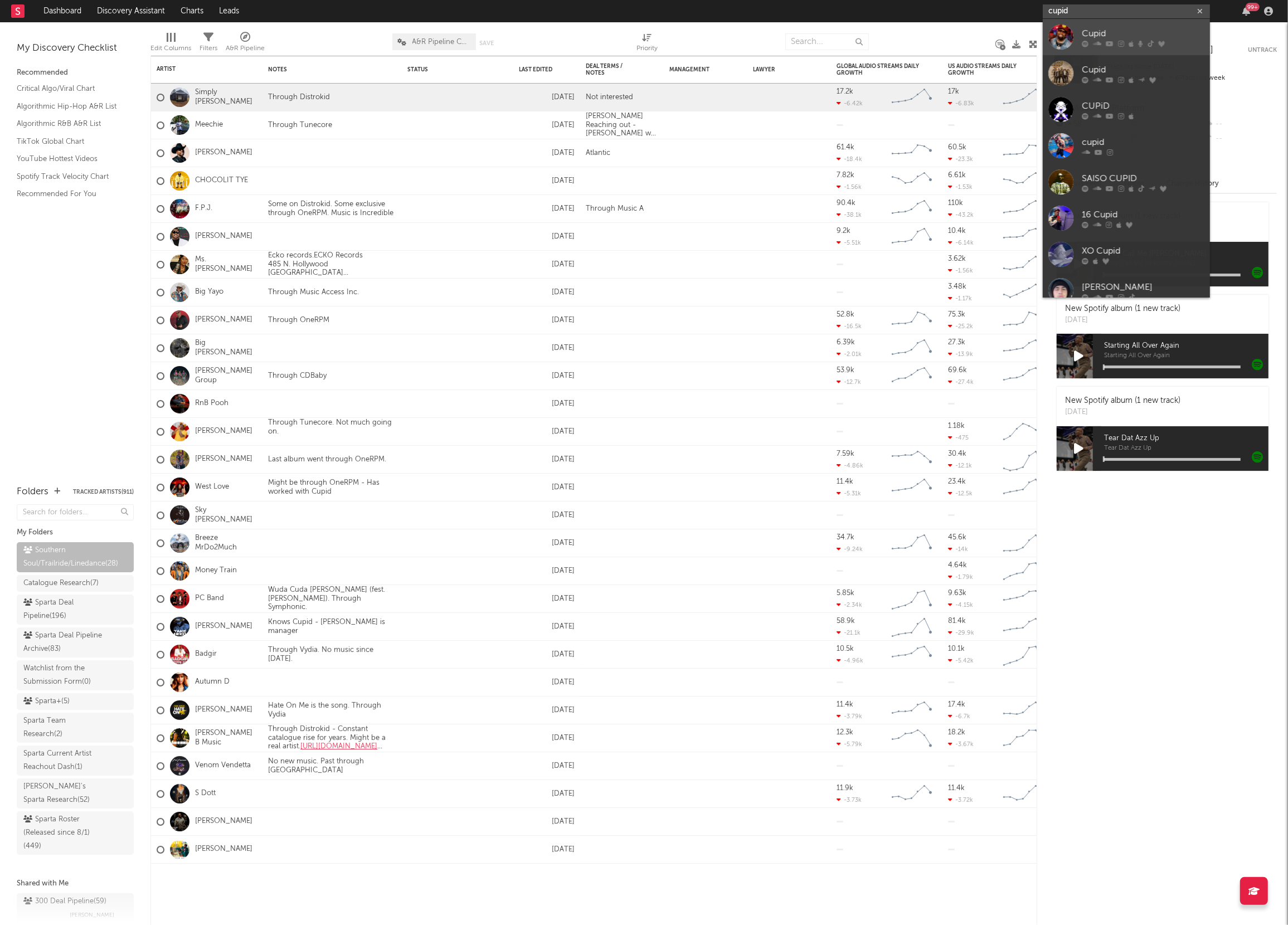
type input "cupid"
click at [1081, 32] on div "Cupid" at bounding box center [1143, 33] width 122 height 14
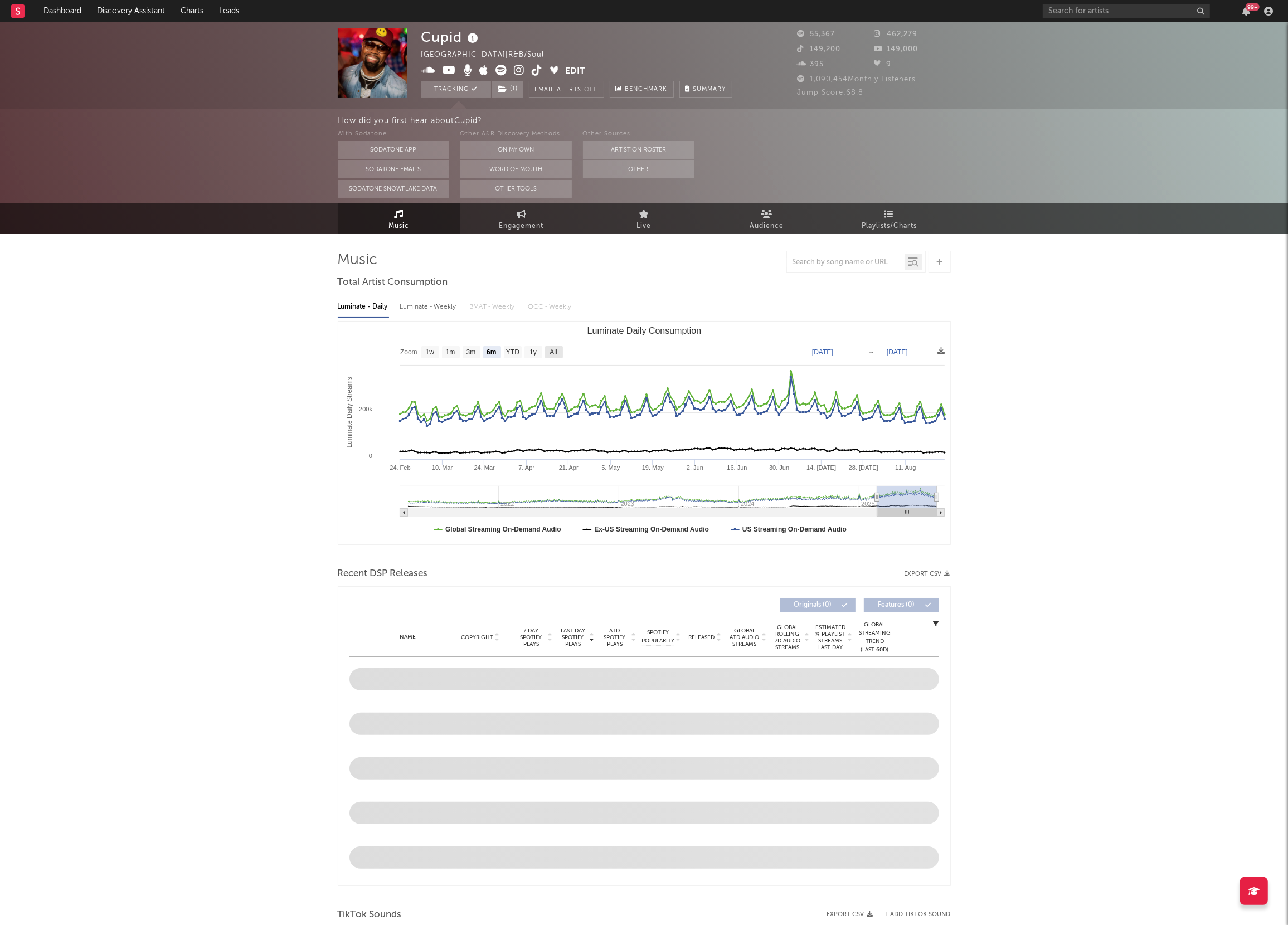
click at [554, 351] on text "All" at bounding box center [552, 353] width 7 height 8
select select "All"
type input "[DATE]"
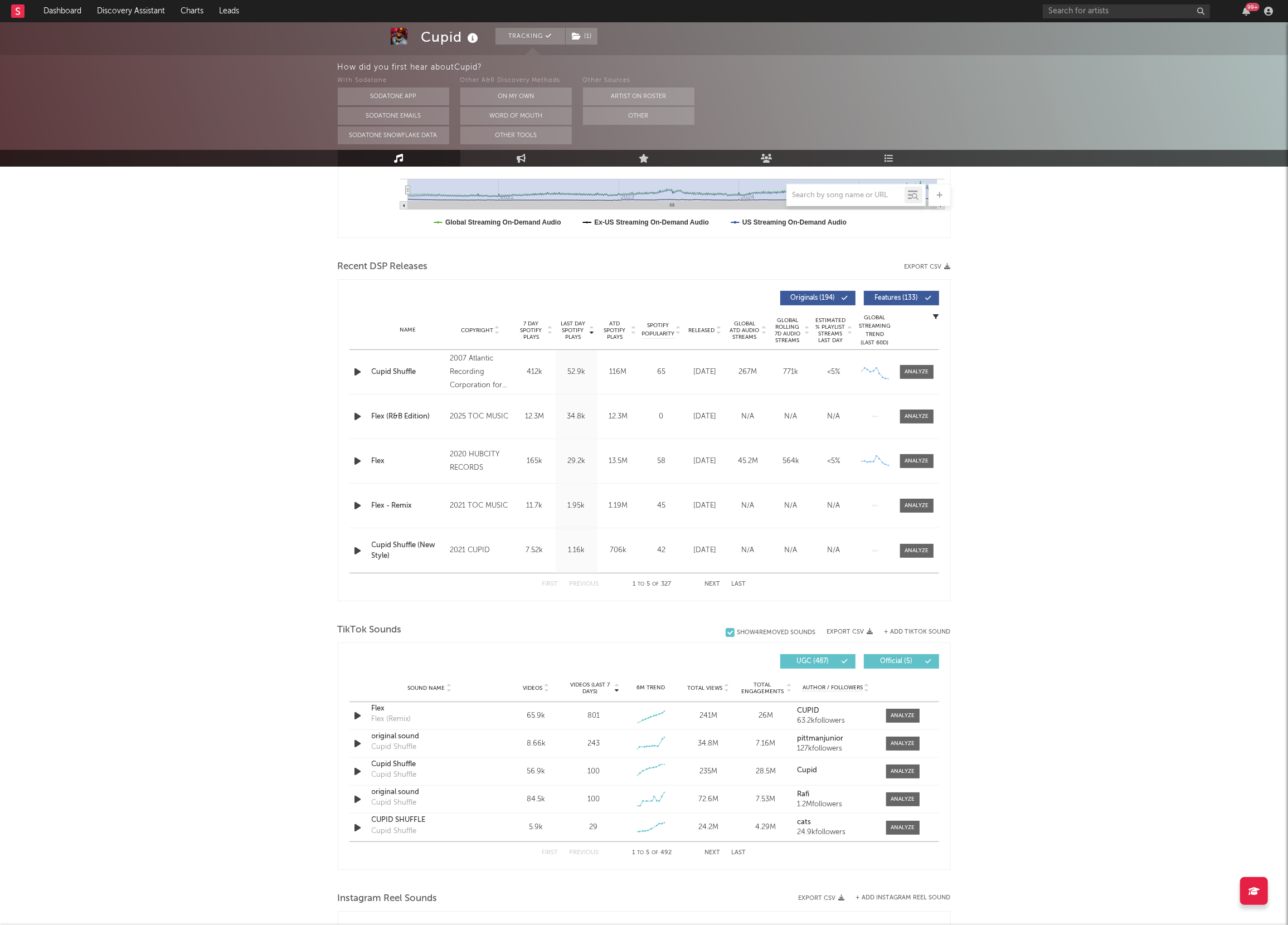
scroll to position [210, 0]
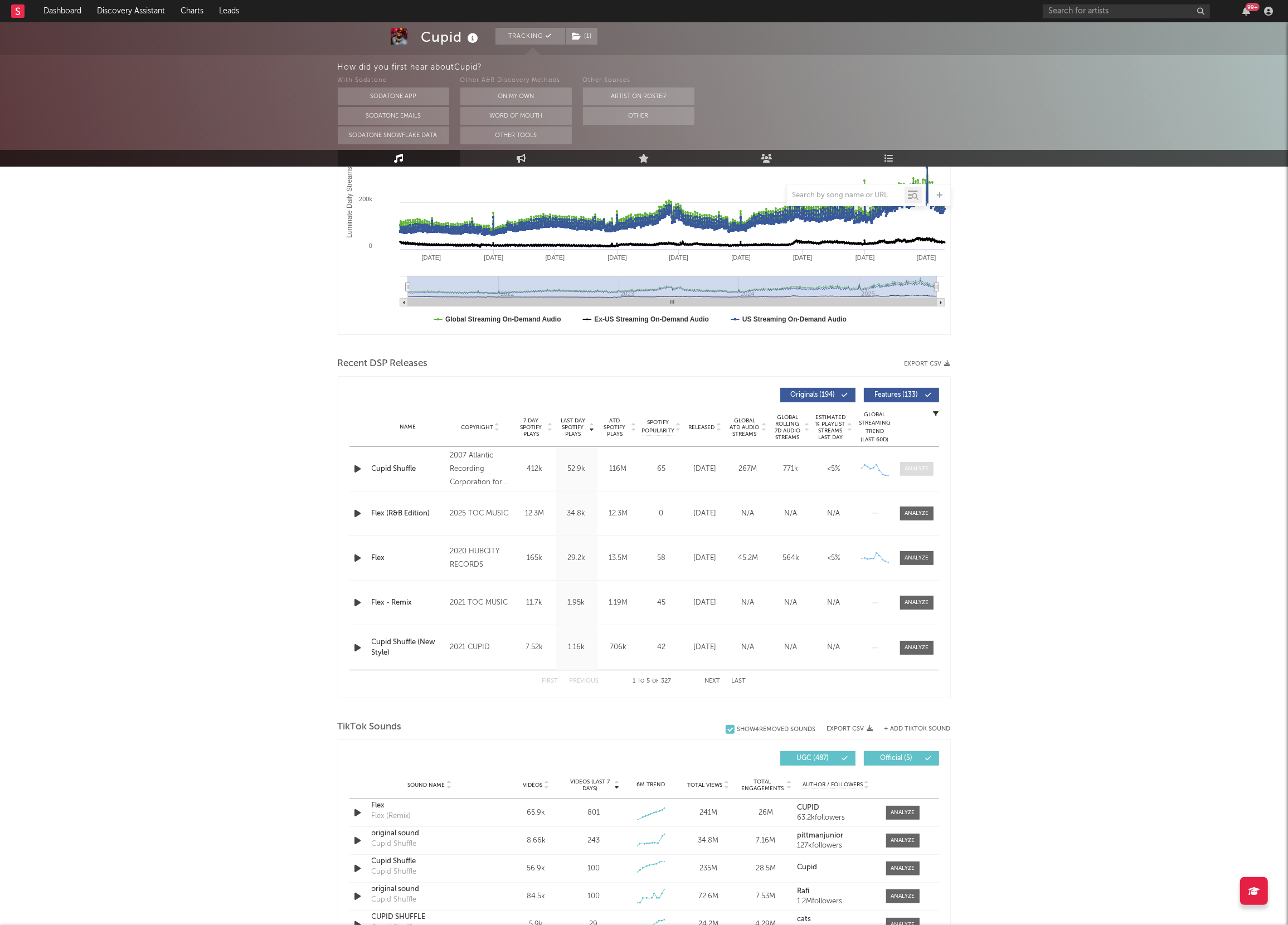
click at [908, 474] on span at bounding box center [917, 468] width 33 height 14
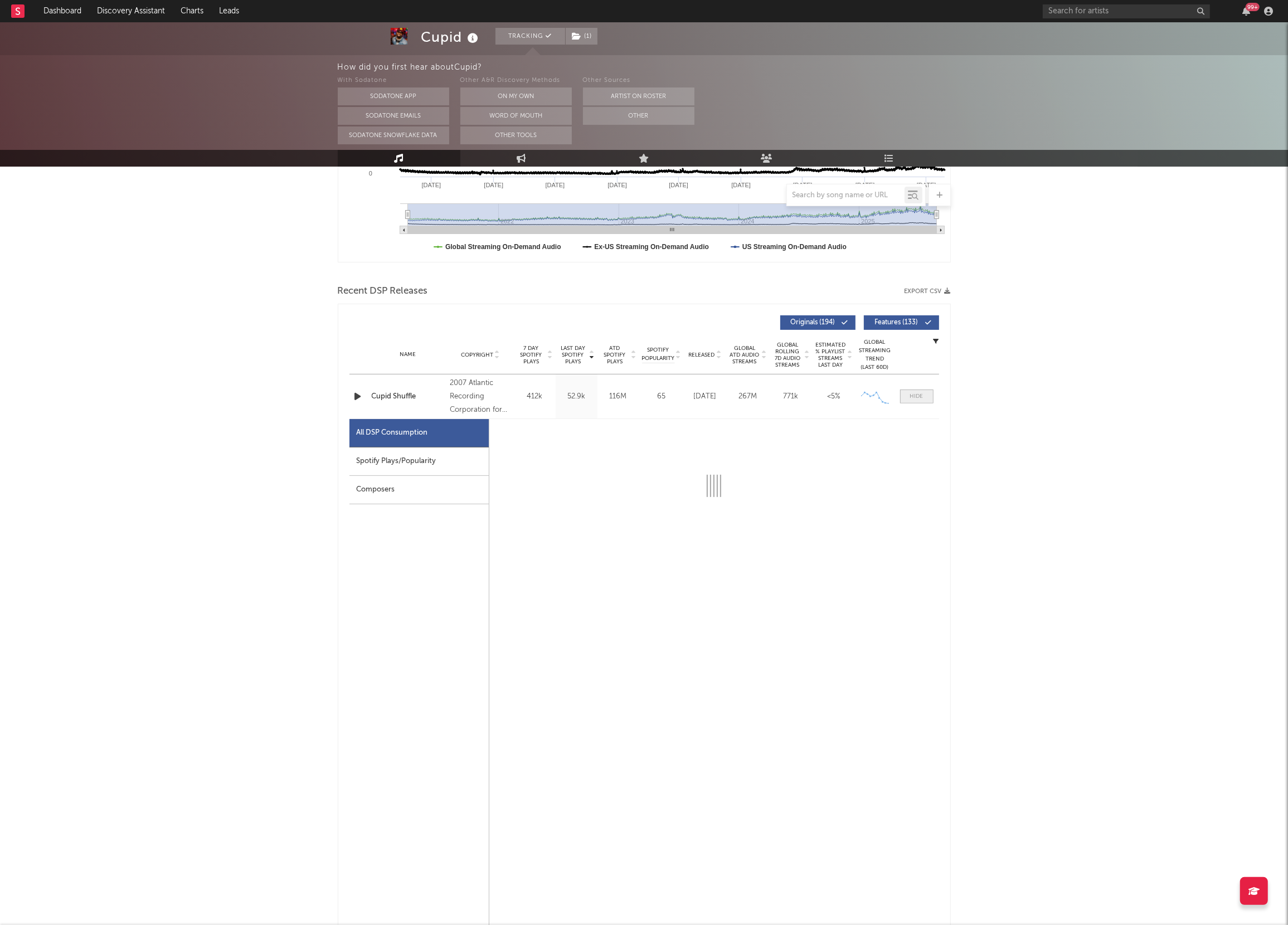
scroll to position [287, 0]
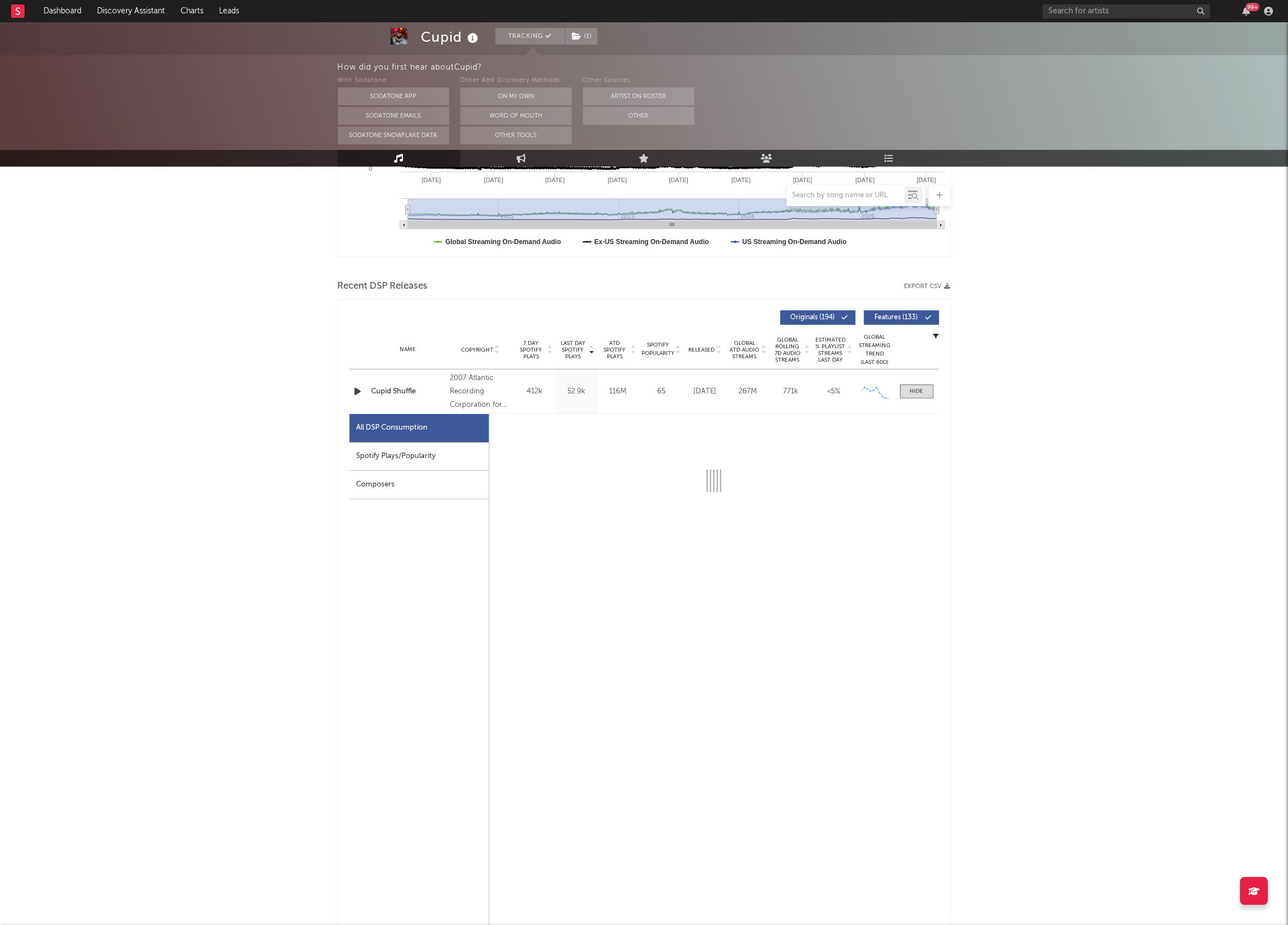
select select "6m"
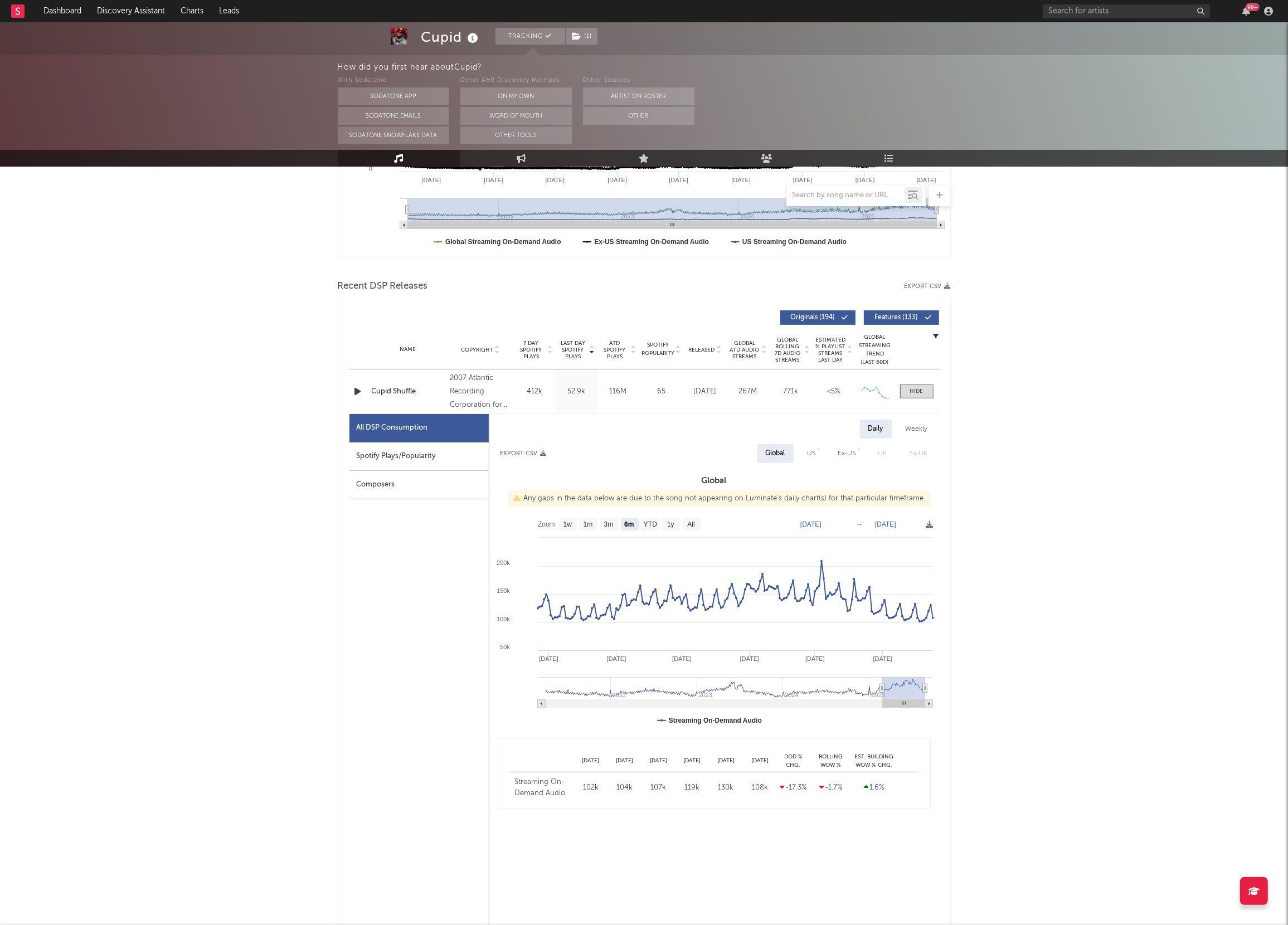
click at [915, 429] on div "Weekly" at bounding box center [917, 429] width 39 height 19
select select "6m"
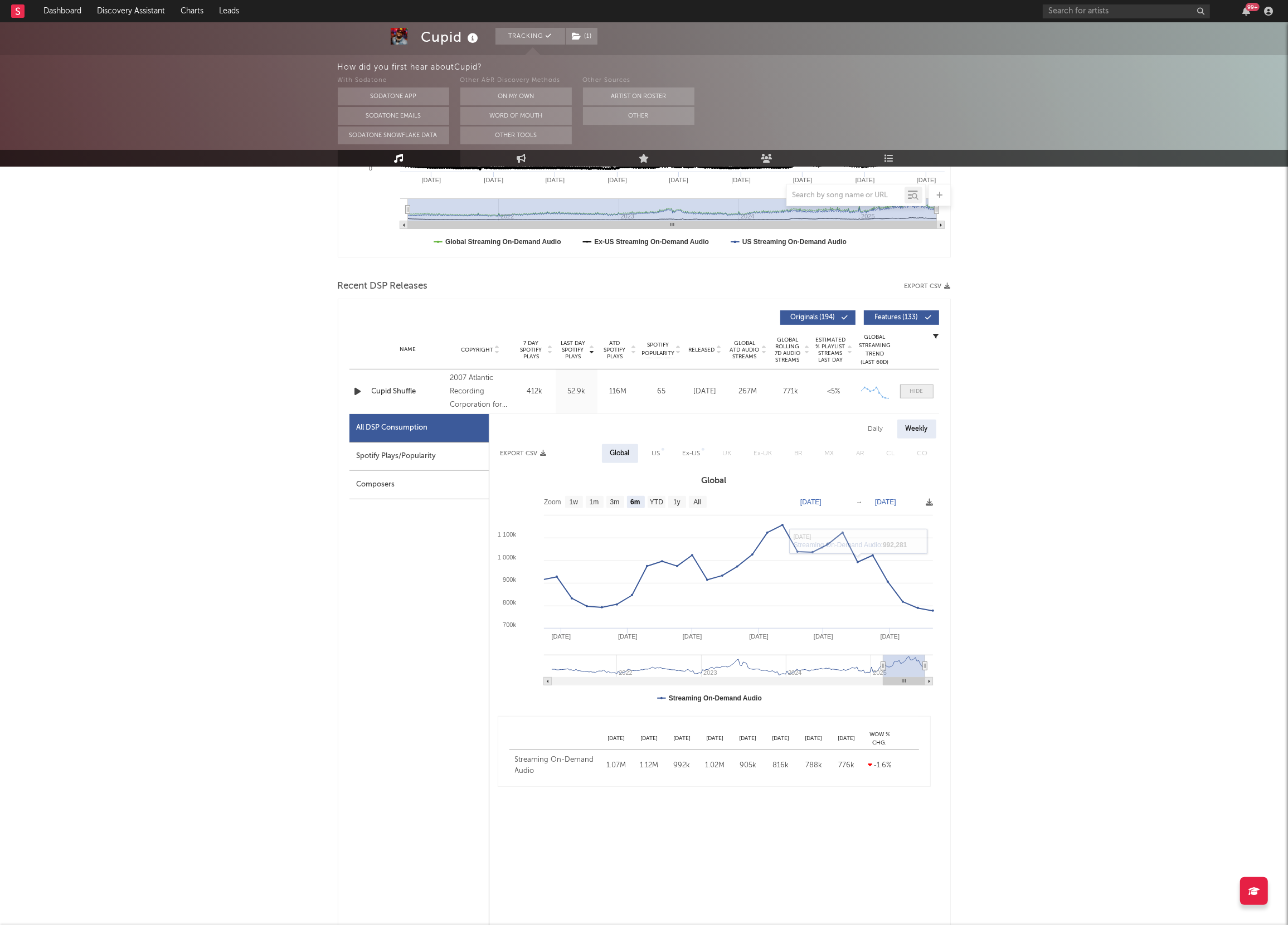
click at [924, 384] on span at bounding box center [917, 391] width 33 height 14
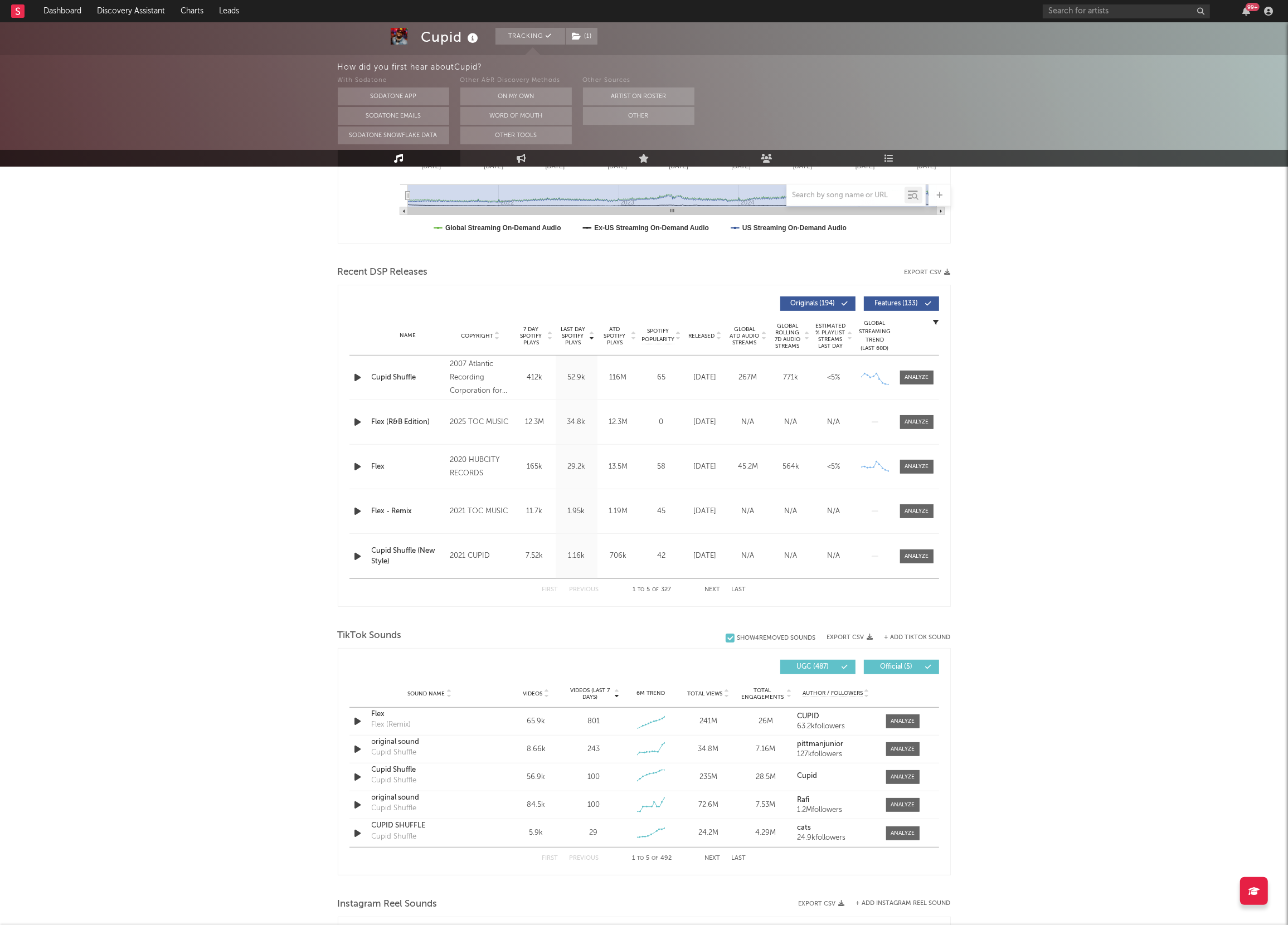
scroll to position [309, 0]
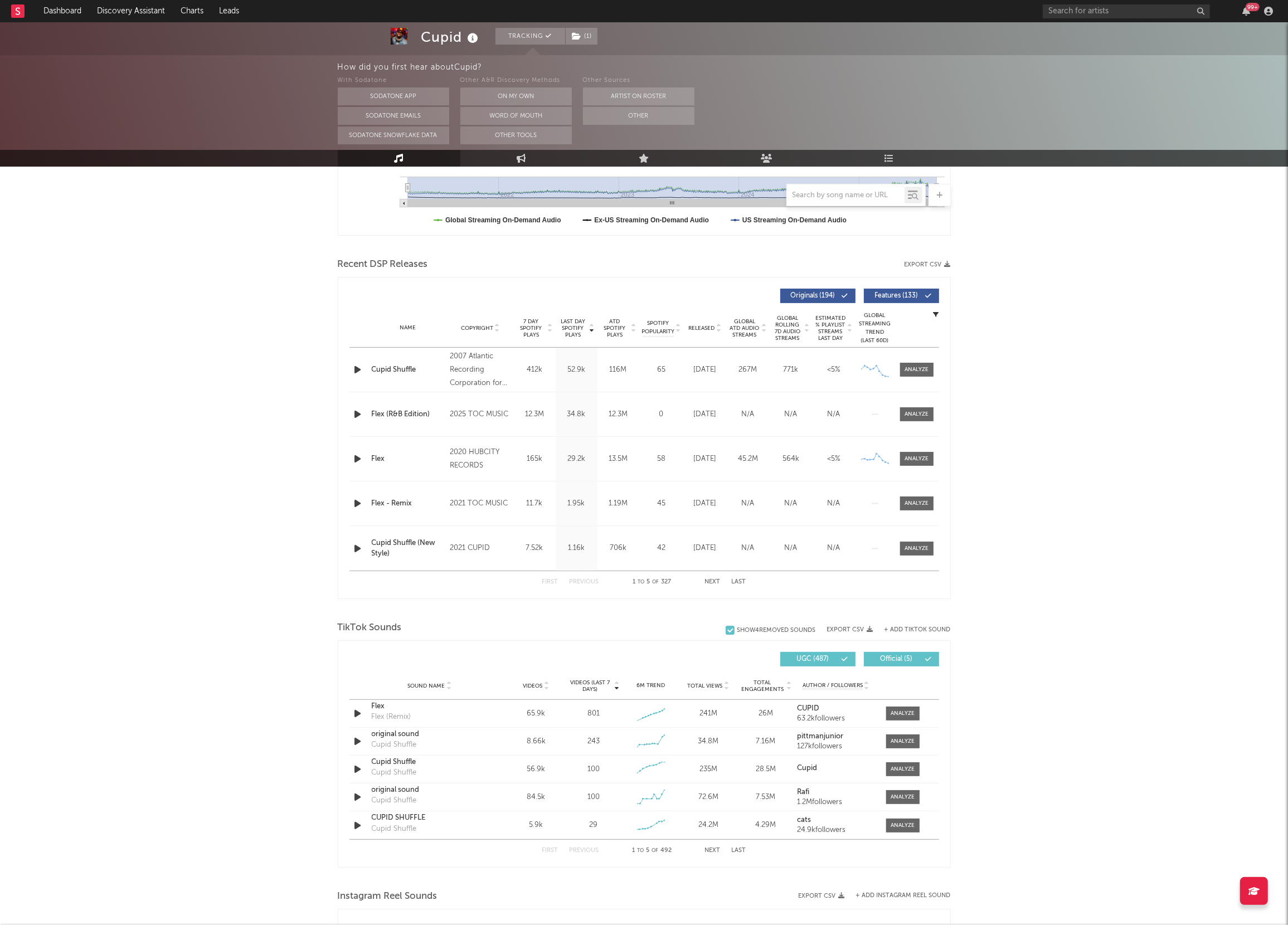
click at [713, 580] on button "Next" at bounding box center [713, 582] width 16 height 6
click at [711, 580] on button "Next" at bounding box center [713, 582] width 16 height 6
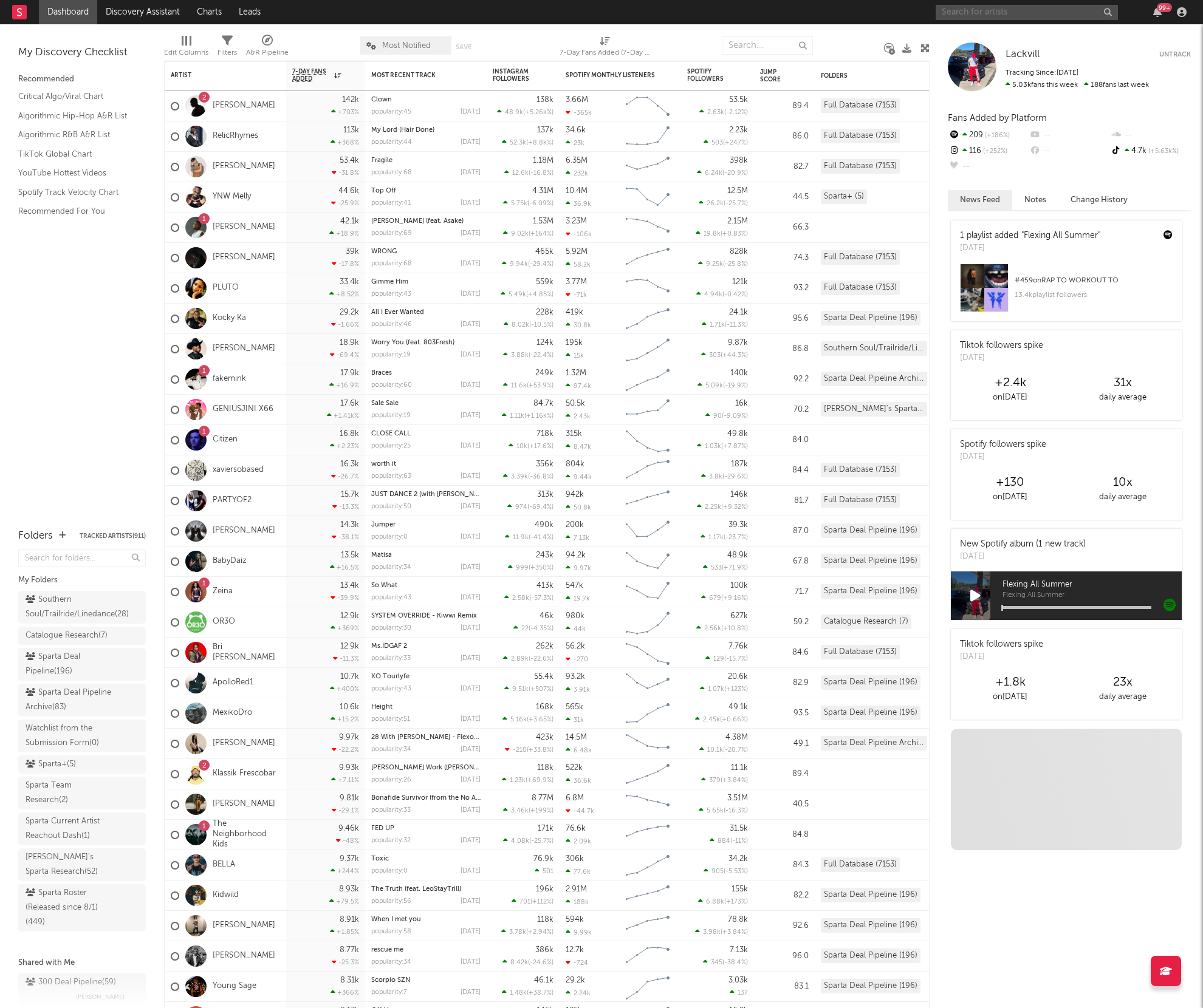
click at [952, 13] on input "text" at bounding box center [1026, 12] width 183 height 15
type input "ochae"
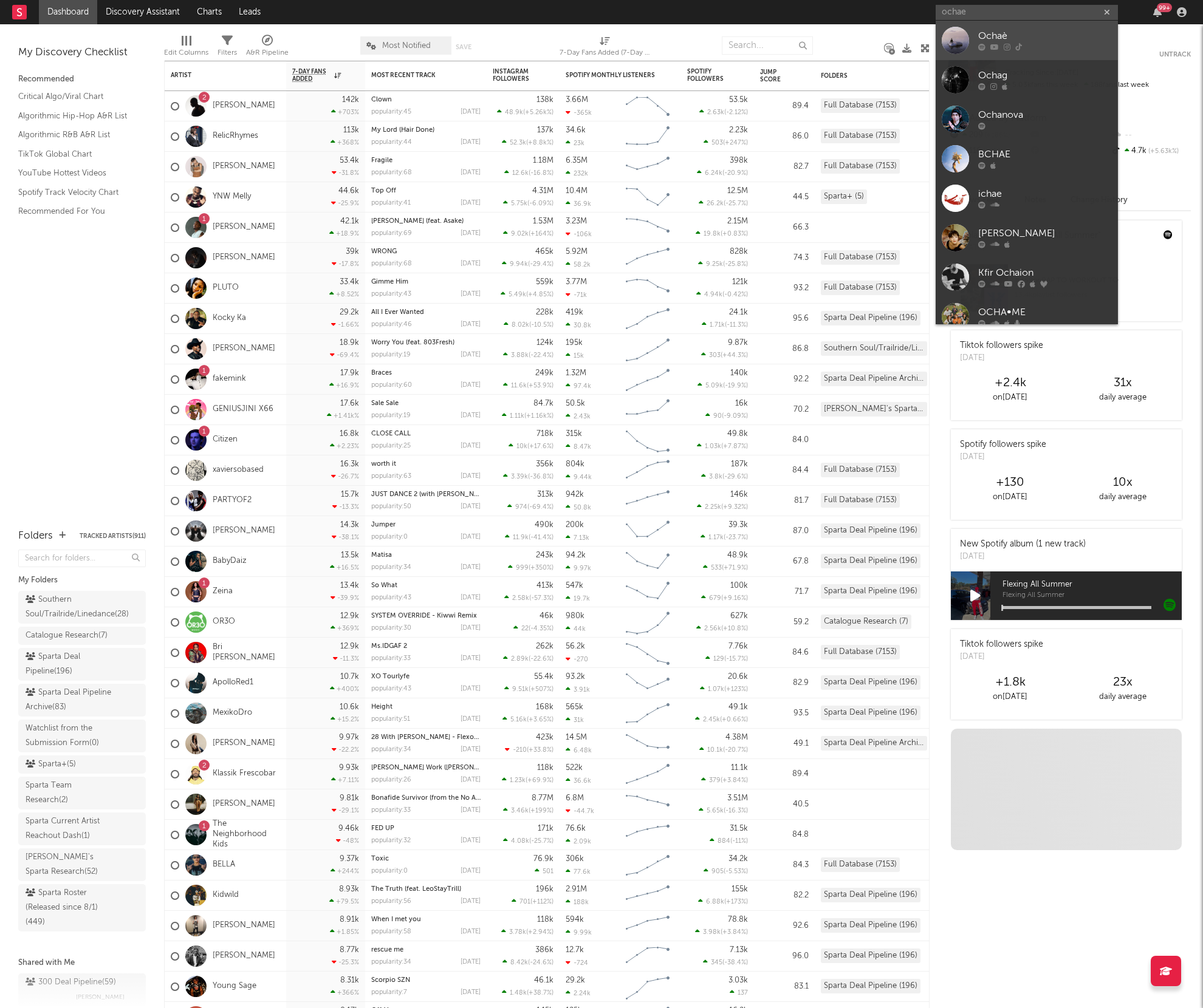
click at [971, 45] on link "Ochaè" at bounding box center [1026, 40] width 183 height 40
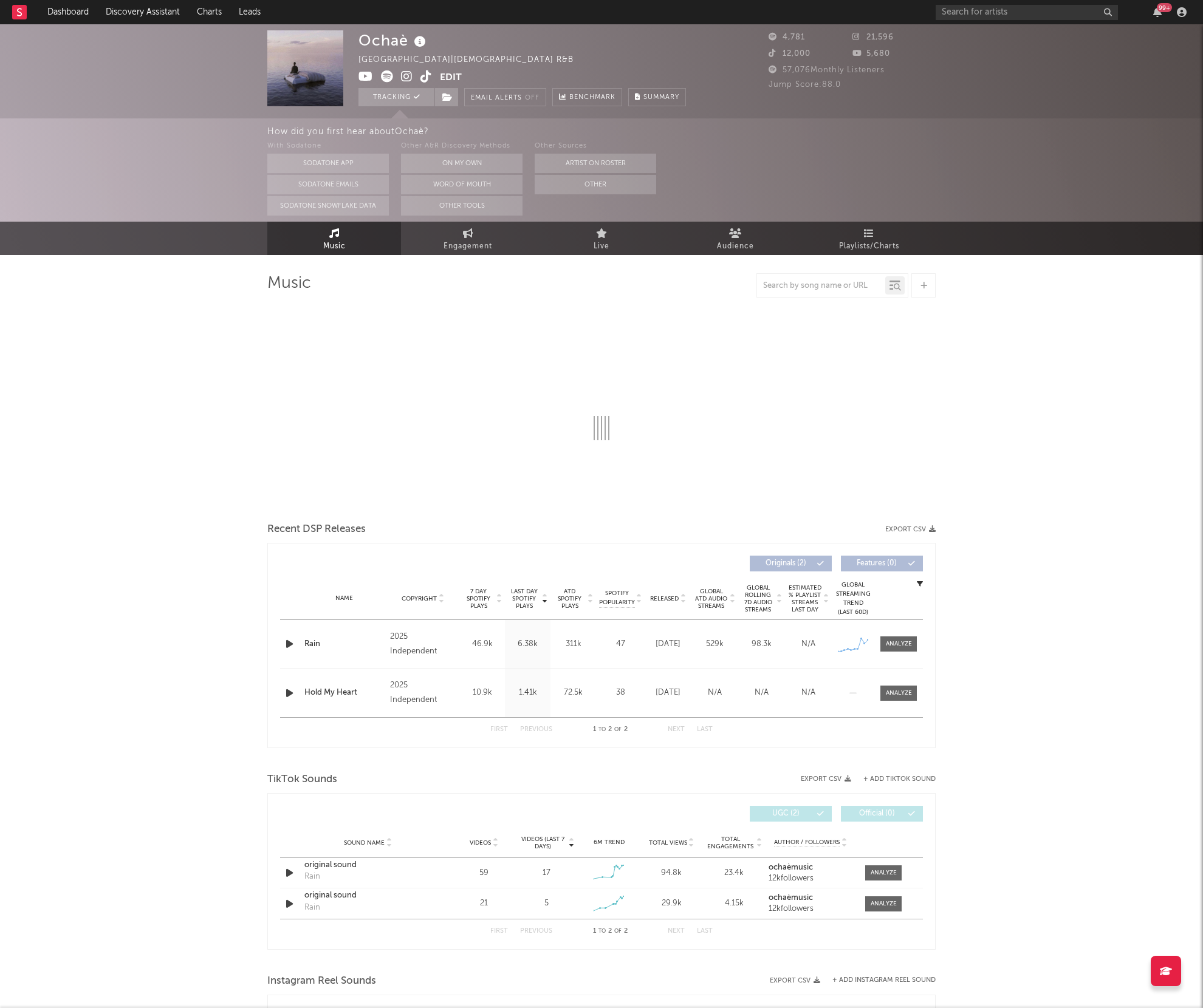
select select "1w"
